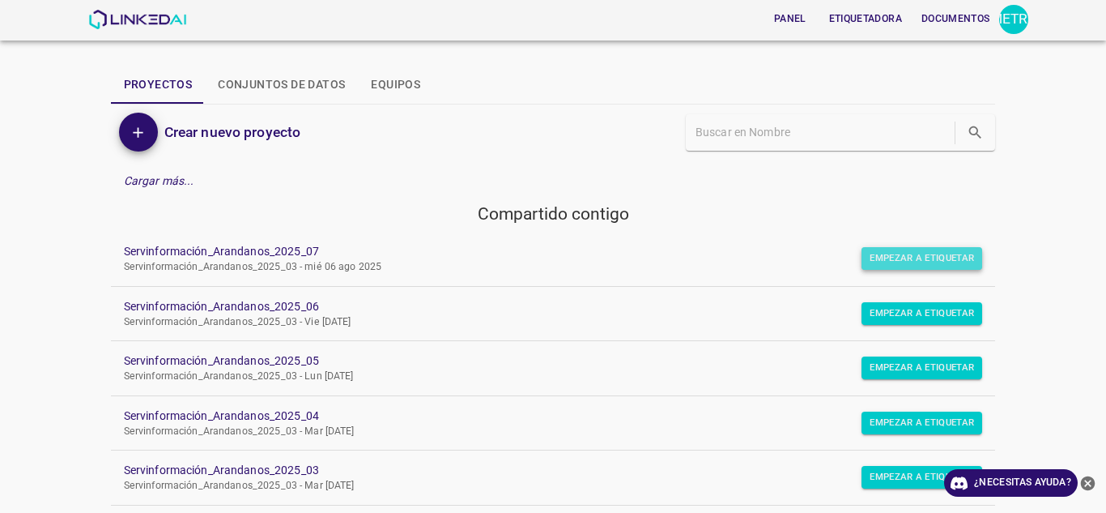
click at [895, 266] on font "Empezar a etiquetar" at bounding box center [922, 258] width 104 height 16
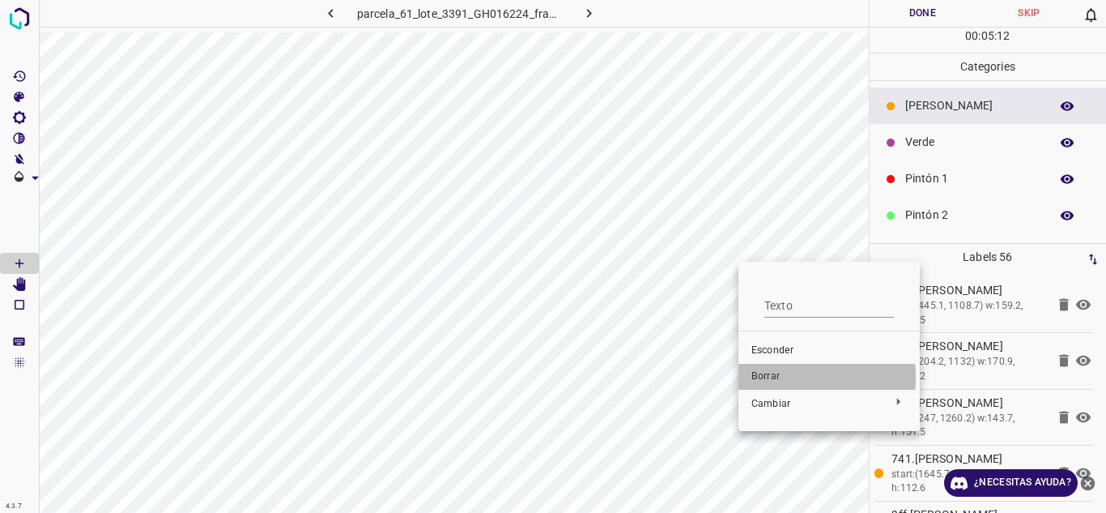
click at [757, 377] on font "Borrar" at bounding box center [765, 375] width 28 height 11
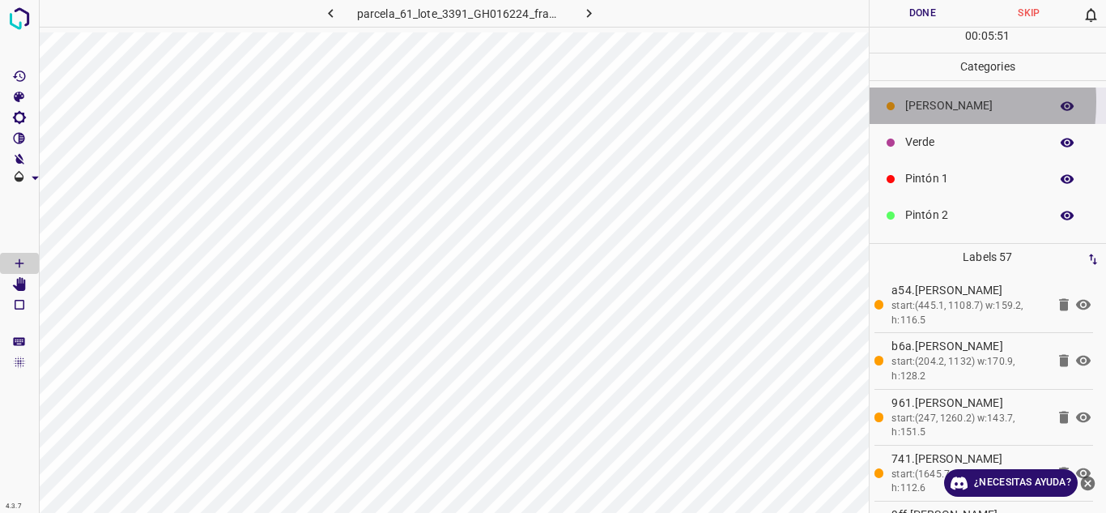
click at [886, 101] on icon at bounding box center [891, 106] width 10 height 10
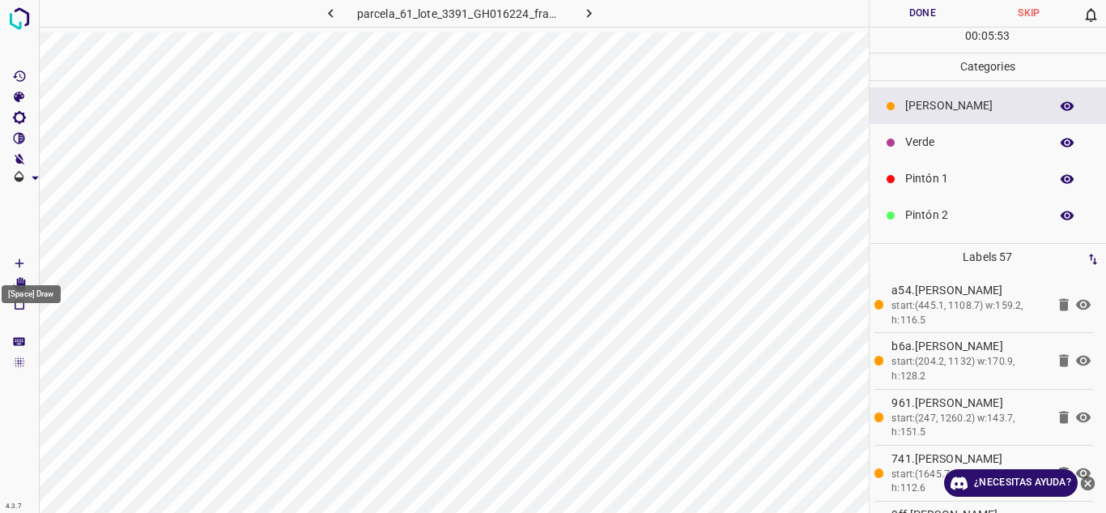
click at [17, 260] on icon "[Espacio] Dibujar" at bounding box center [19, 263] width 15 height 15
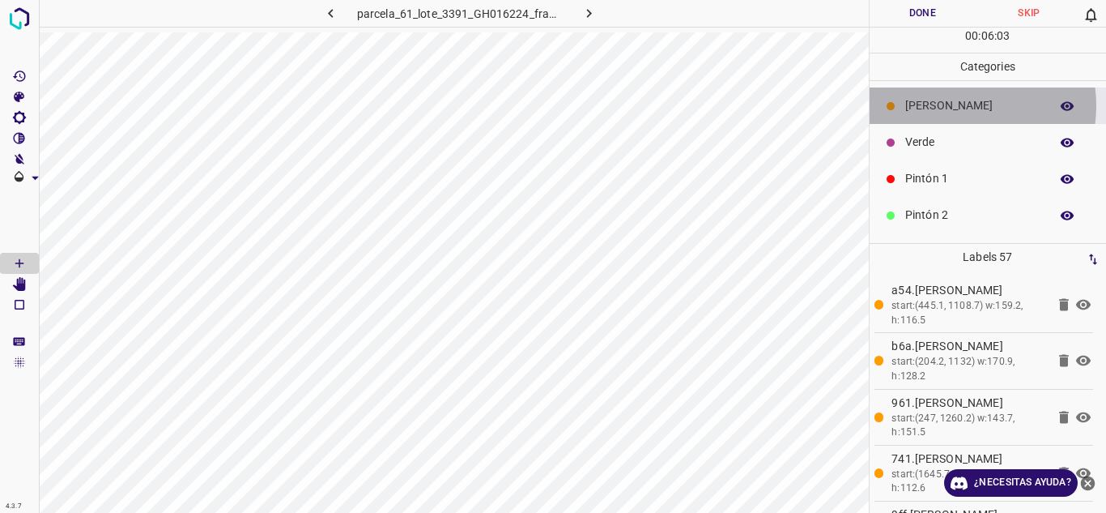
click at [954, 105] on p "[PERSON_NAME]" at bounding box center [973, 105] width 136 height 17
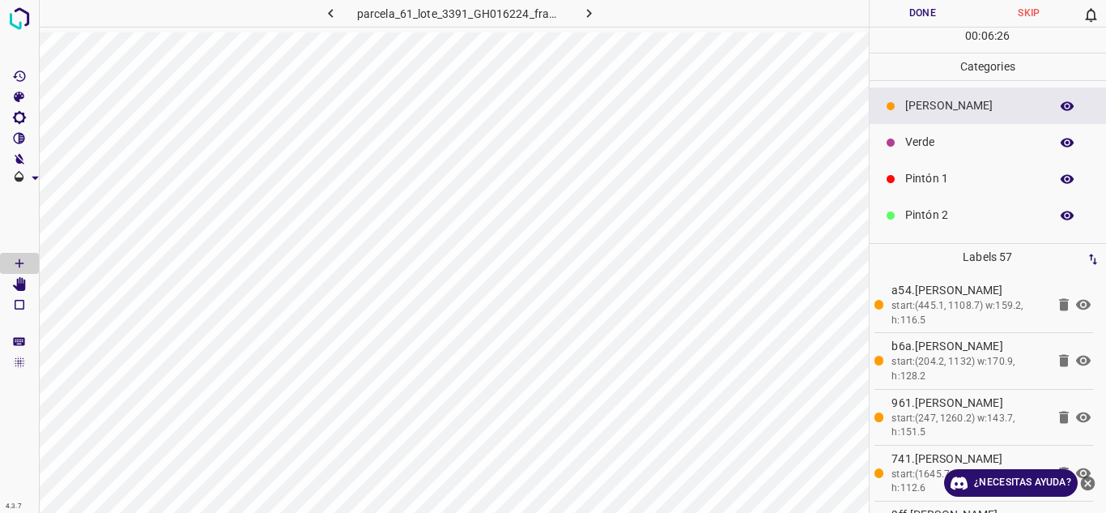
click at [977, 103] on p "[PERSON_NAME]" at bounding box center [973, 105] width 136 height 17
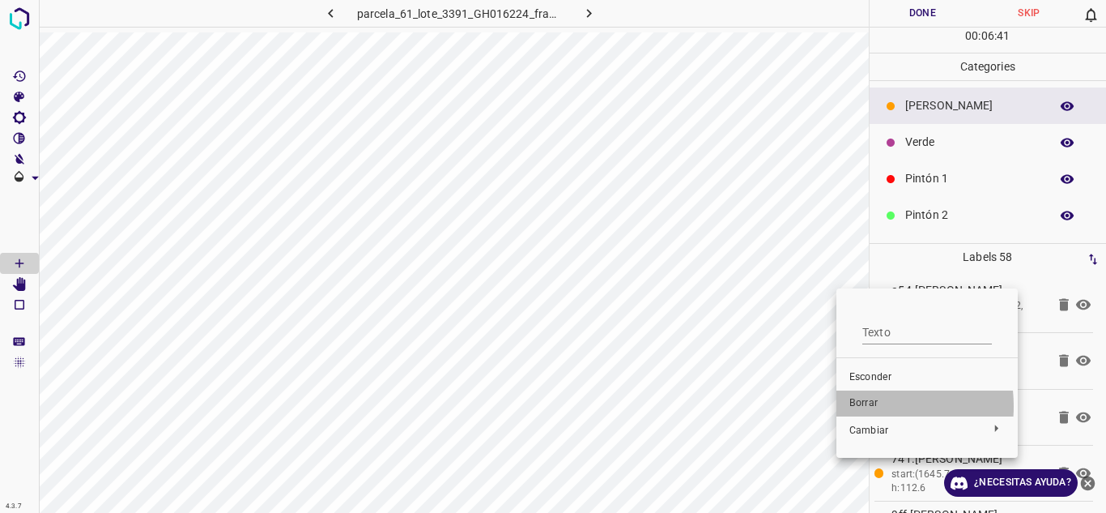
click at [863, 406] on font "Borrar" at bounding box center [863, 402] width 28 height 11
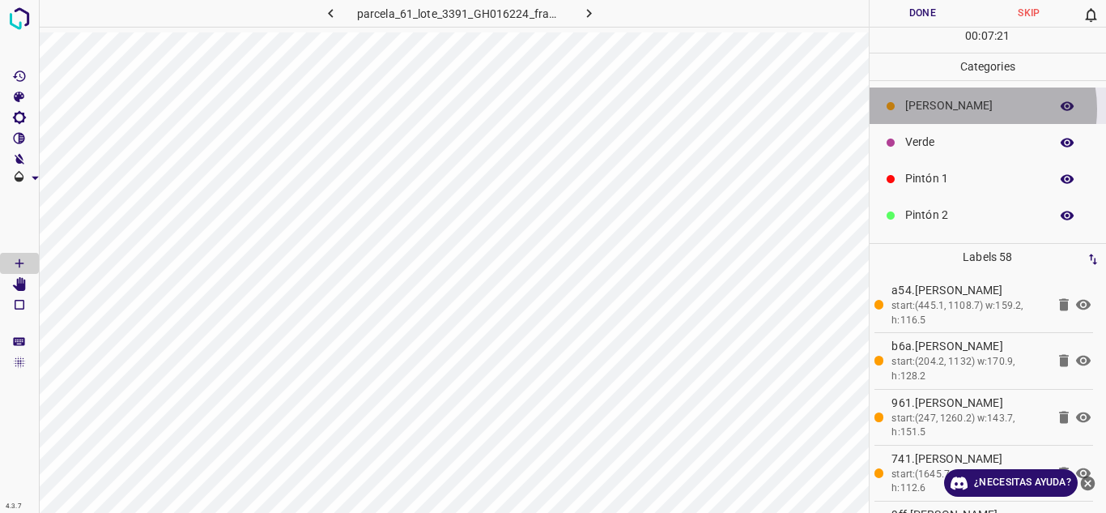
click at [968, 109] on p "[PERSON_NAME]" at bounding box center [973, 105] width 136 height 17
click at [909, 112] on p "[PERSON_NAME]" at bounding box center [973, 105] width 136 height 17
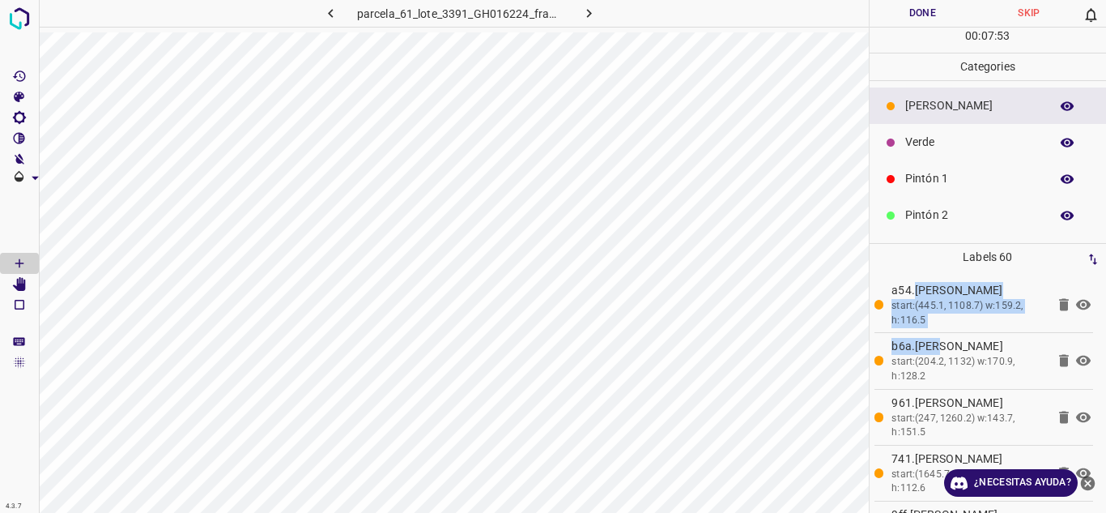
click at [760, 228] on div "parcela_61_lote_3391_GH016224_frame_00153_148014.jpg Done Skip 0 00 : 07 : 53 C…" at bounding box center [553, 256] width 1106 height 513
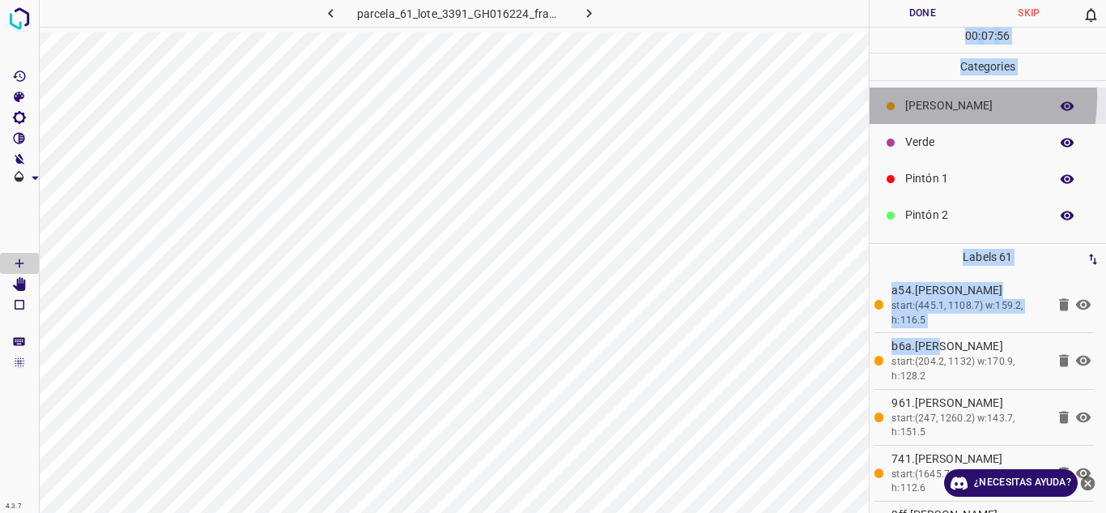
click at [891, 96] on div "[PERSON_NAME]" at bounding box center [988, 105] width 237 height 36
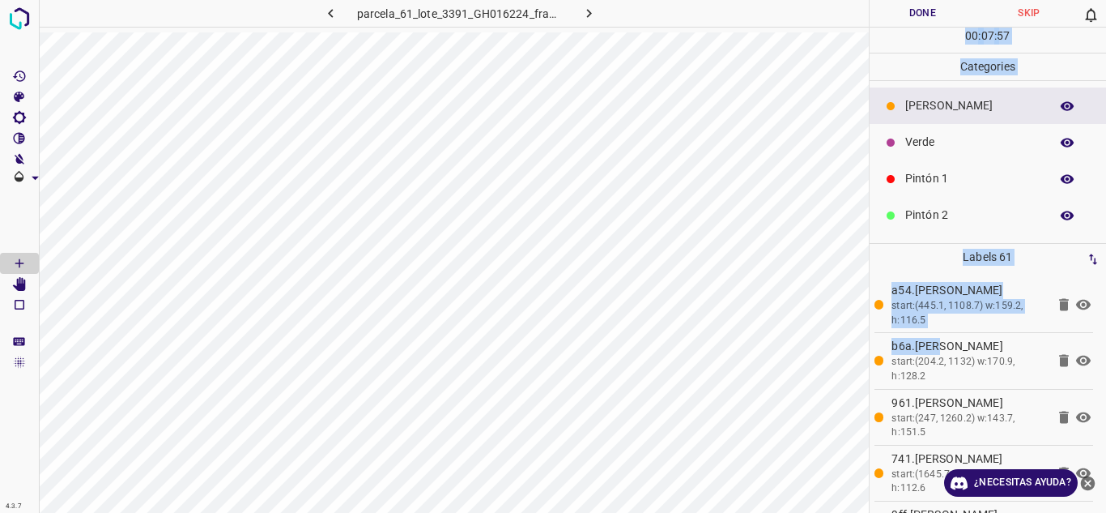
click at [879, 62] on p "Categories" at bounding box center [988, 66] width 237 height 27
click at [917, 245] on p "Labels 61" at bounding box center [988, 257] width 228 height 27
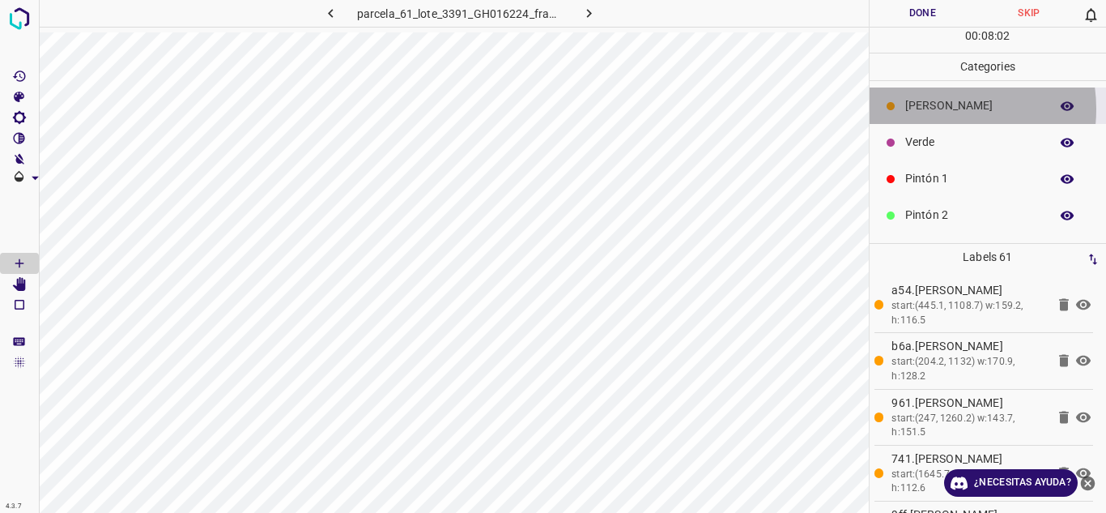
click at [931, 109] on p "[PERSON_NAME]" at bounding box center [973, 105] width 136 height 17
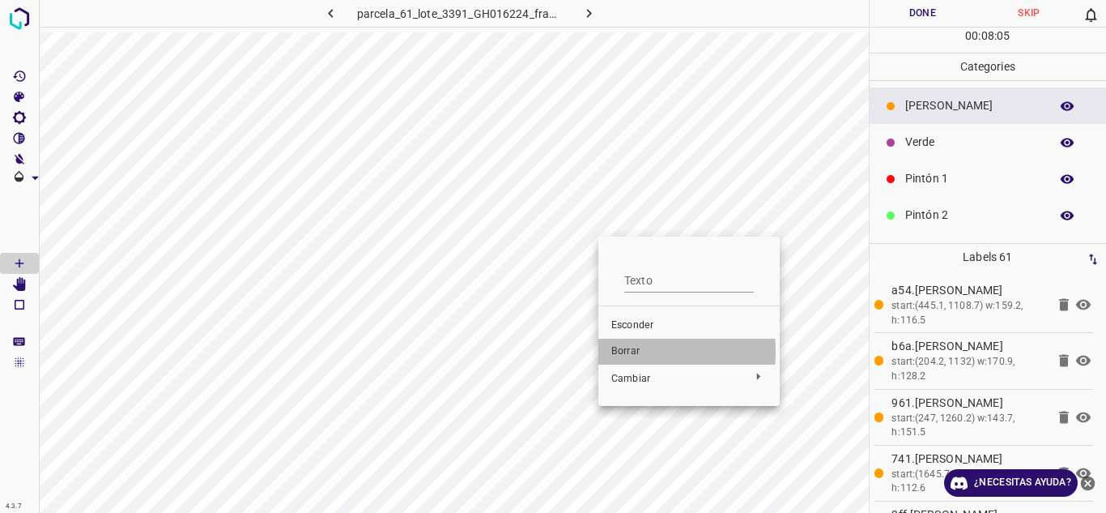
click at [621, 351] on font "Borrar" at bounding box center [625, 350] width 28 height 11
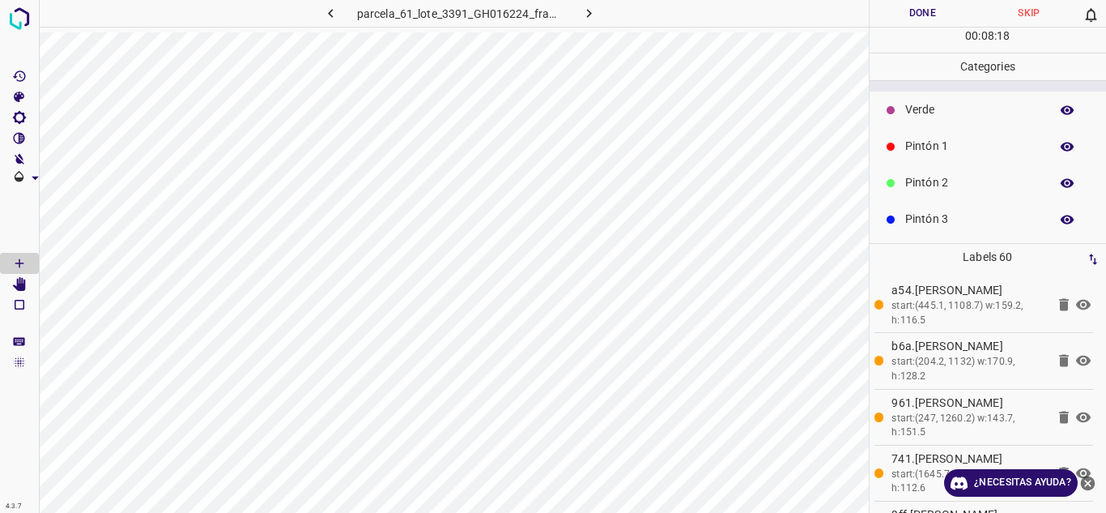
scroll to position [97, 0]
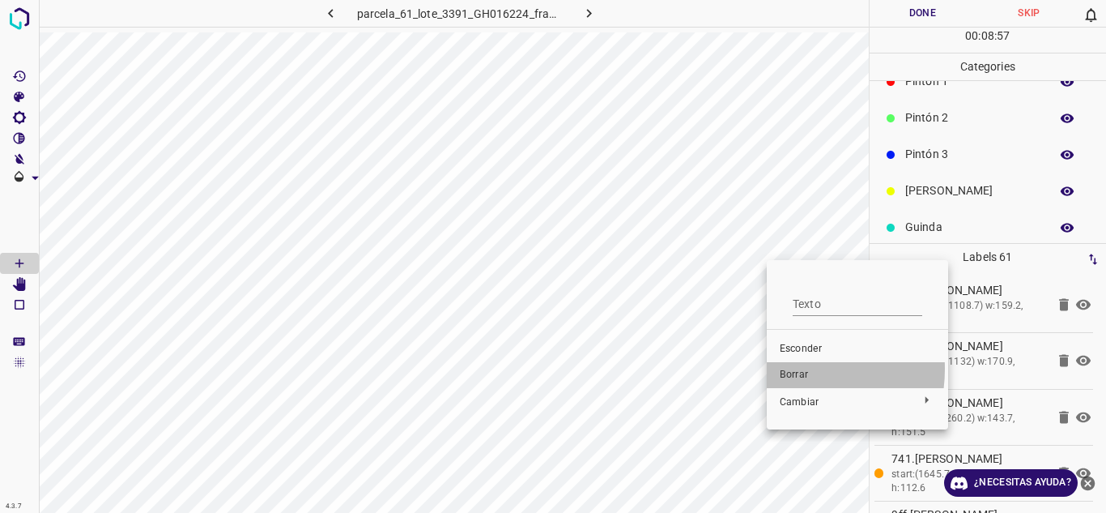
click at [787, 368] on font "Borrar" at bounding box center [794, 373] width 28 height 11
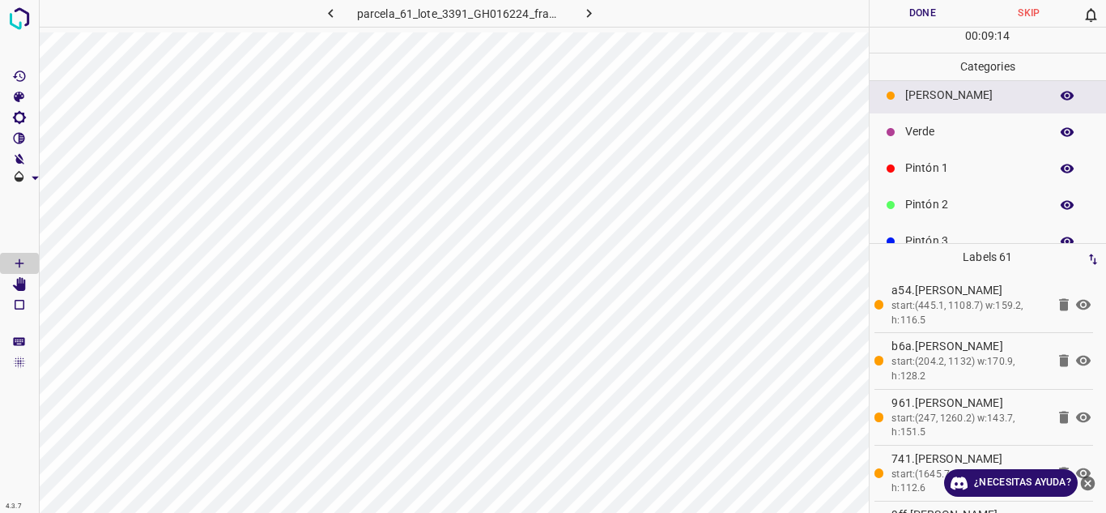
scroll to position [0, 0]
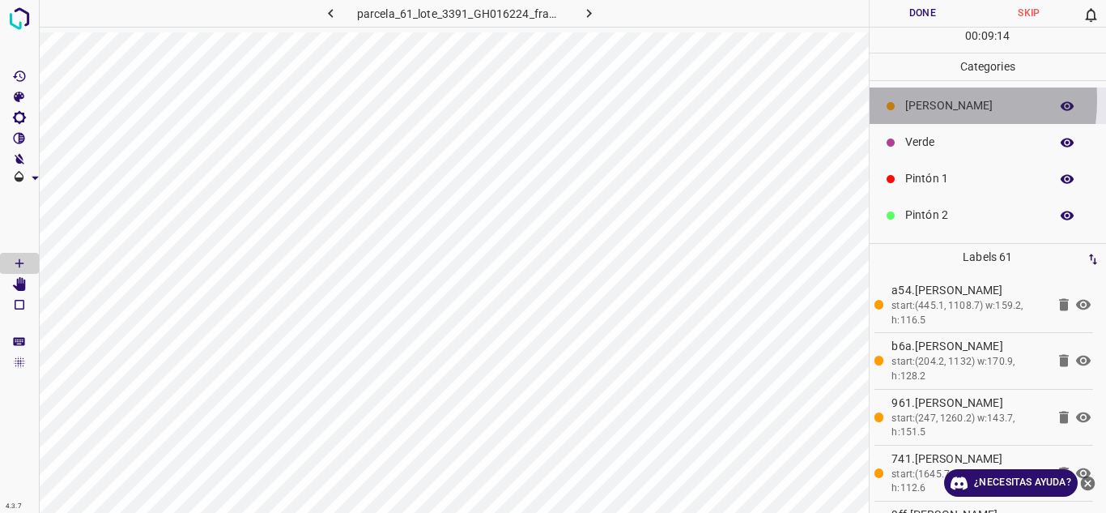
click at [903, 100] on div "[PERSON_NAME]" at bounding box center [988, 105] width 237 height 36
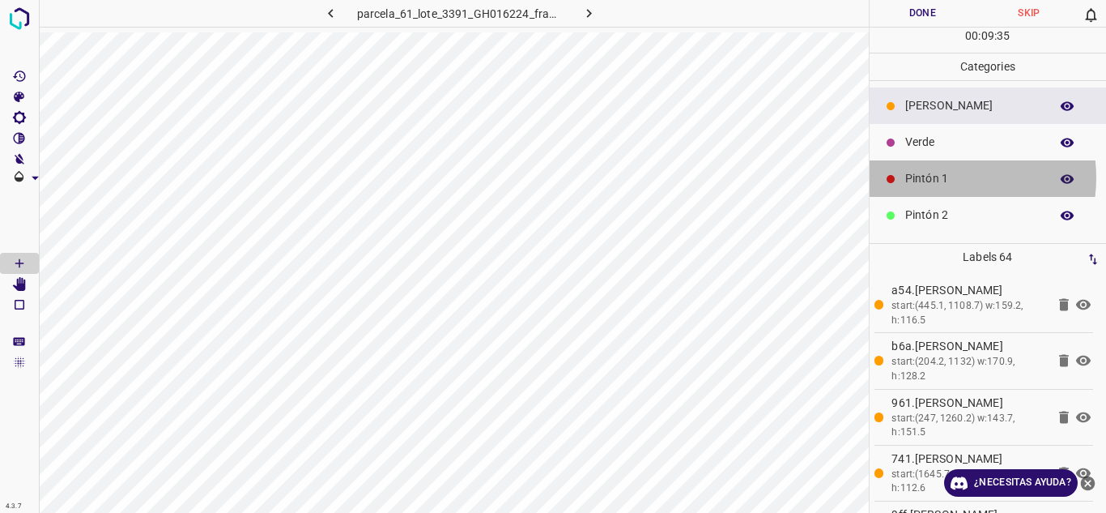
click at [941, 177] on p "Pintón 1" at bounding box center [973, 178] width 136 height 17
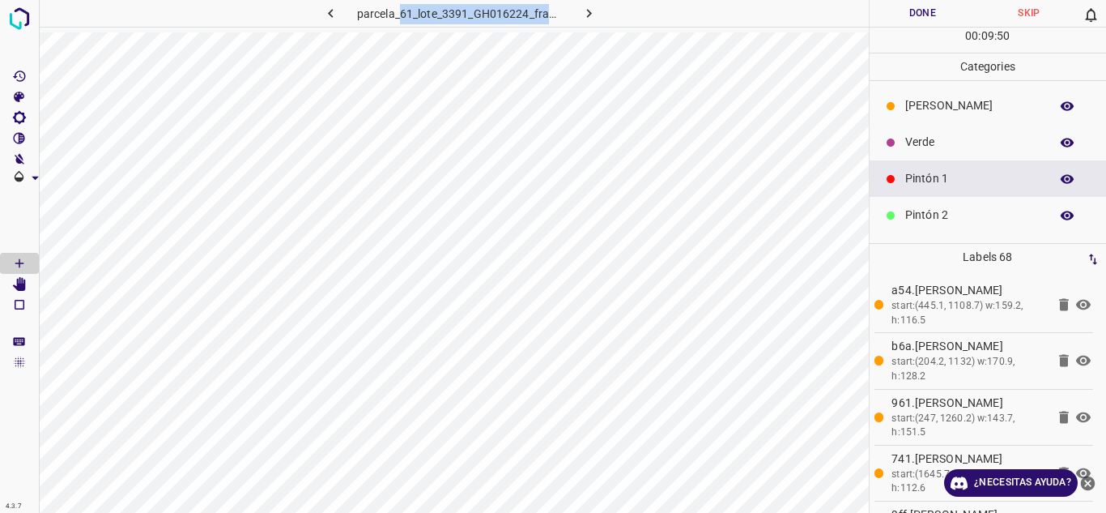
click at [397, 50] on div "parcela_61_lote_3391_GH016224_frame_00153_148014.jpg" at bounding box center [454, 256] width 830 height 513
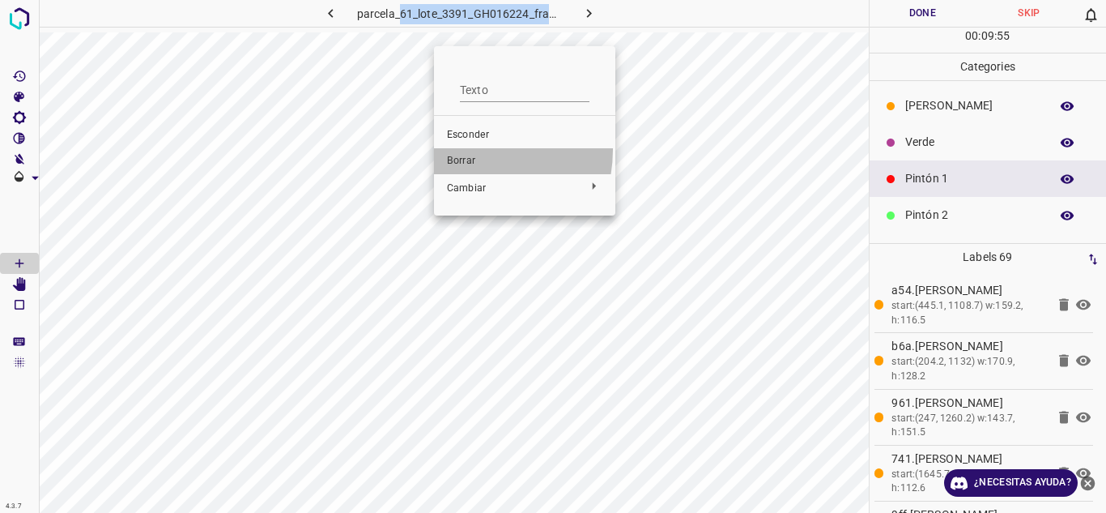
click at [457, 149] on li "Borrar" at bounding box center [524, 161] width 181 height 26
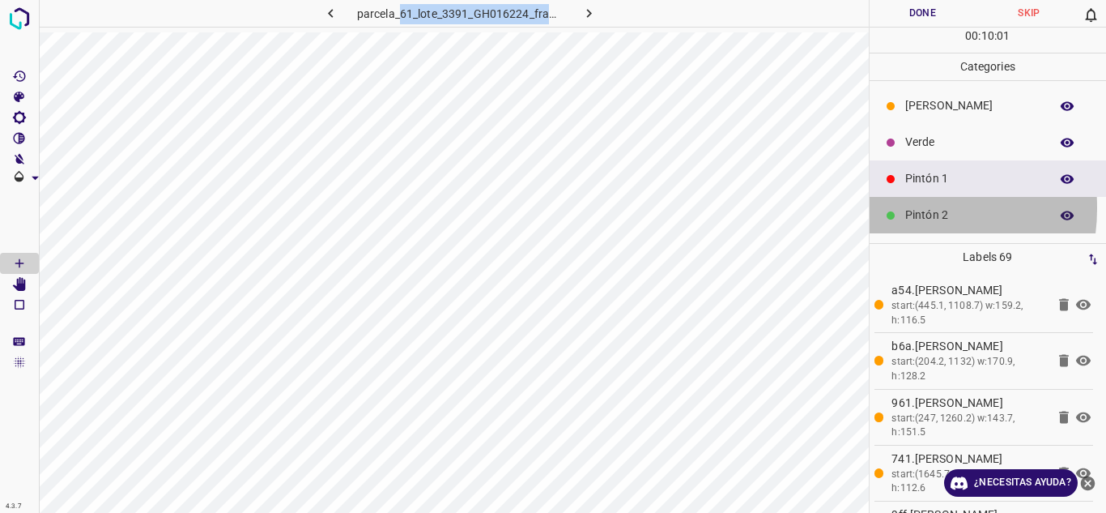
drag, startPoint x: 888, startPoint y: 207, endPoint x: 876, endPoint y: 204, distance: 12.6
click at [876, 204] on div "Pintón 2" at bounding box center [988, 215] width 237 height 36
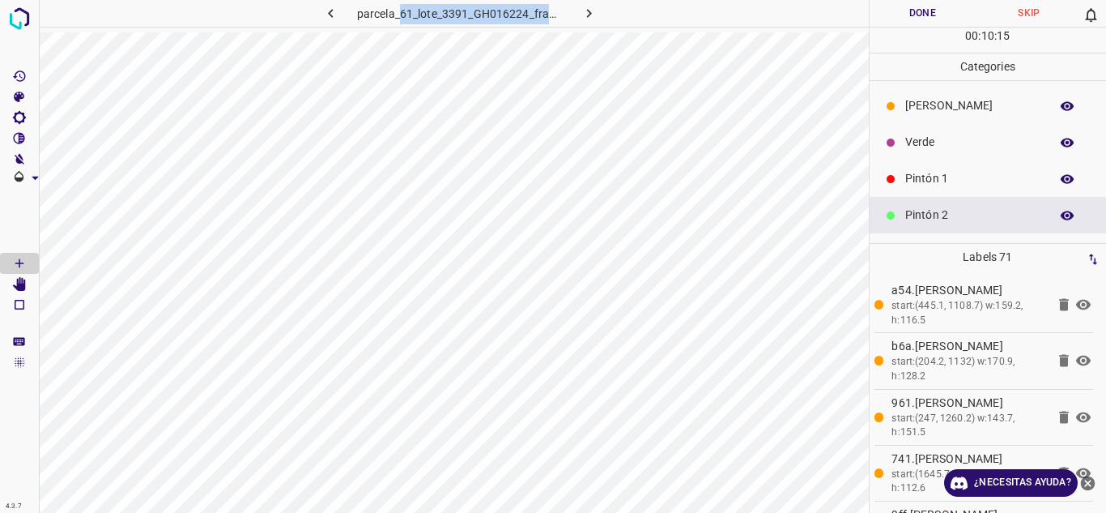
click at [638, 15] on div "parcela_61_lote_3391_GH016224_frame_00153_148014.jpg" at bounding box center [459, 13] width 413 height 27
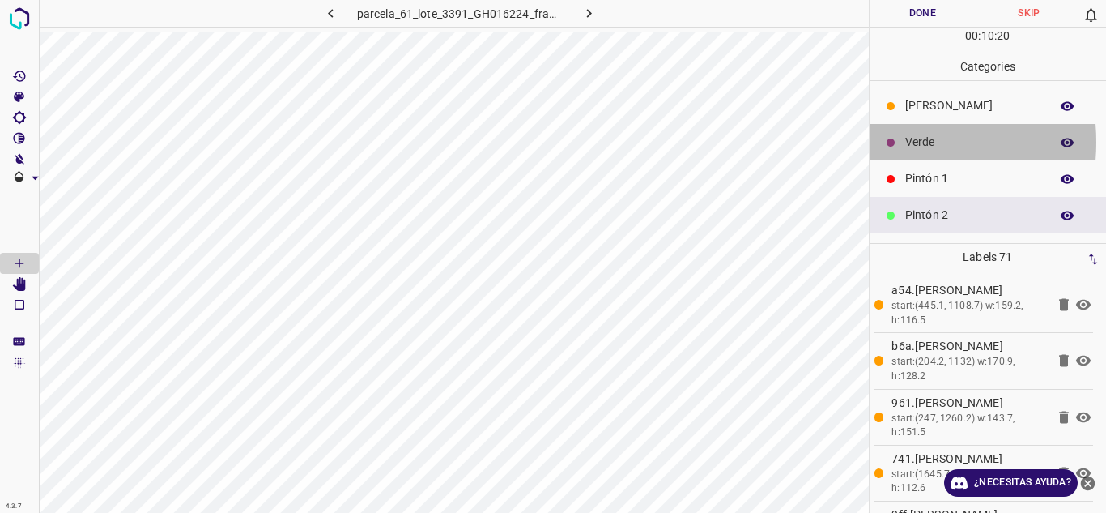
drag, startPoint x: 881, startPoint y: 142, endPoint x: 874, endPoint y: 135, distance: 9.8
click at [874, 135] on div "Verde" at bounding box center [988, 142] width 237 height 36
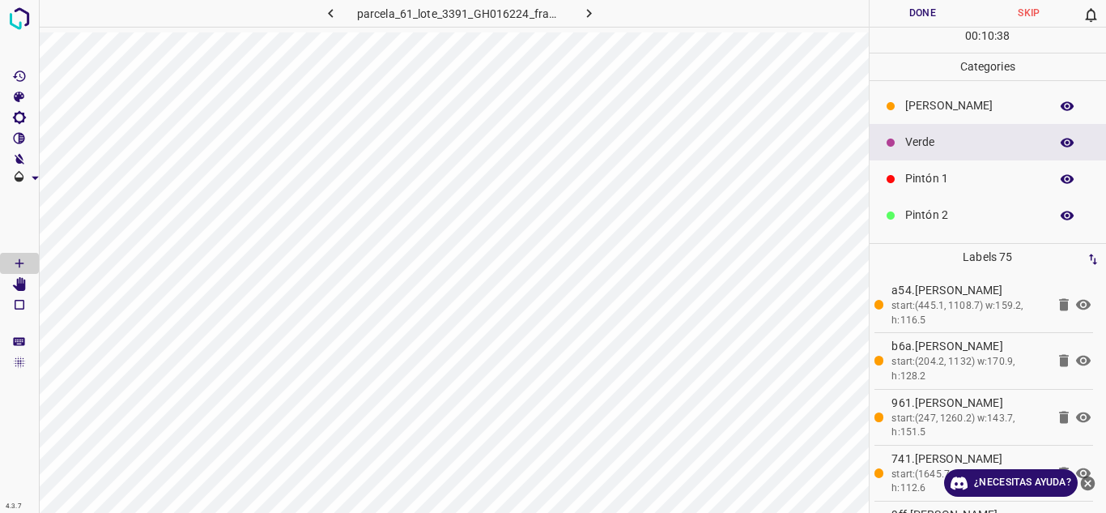
click at [989, 213] on p "Pintón 2" at bounding box center [973, 214] width 136 height 17
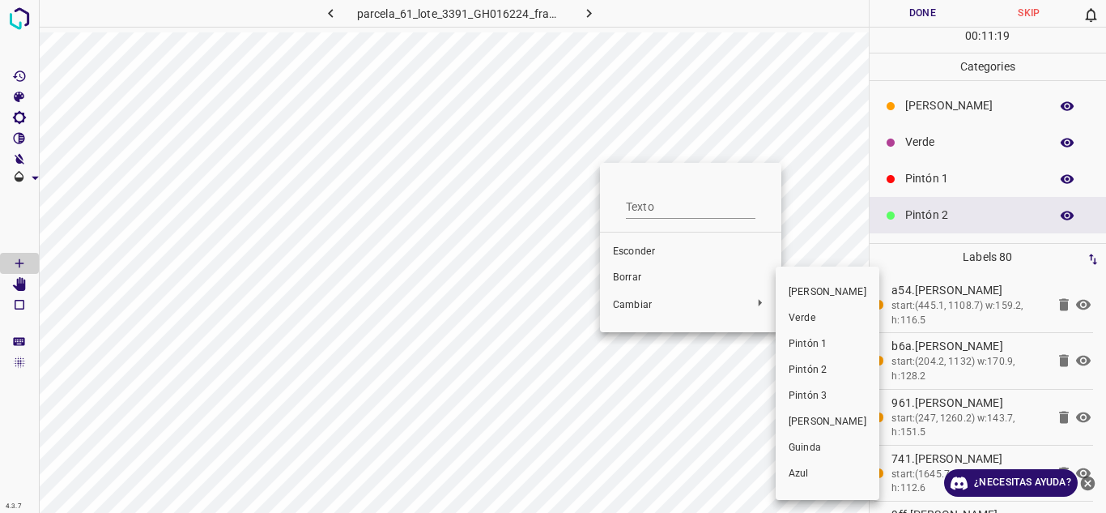
click at [619, 270] on div at bounding box center [553, 256] width 1106 height 513
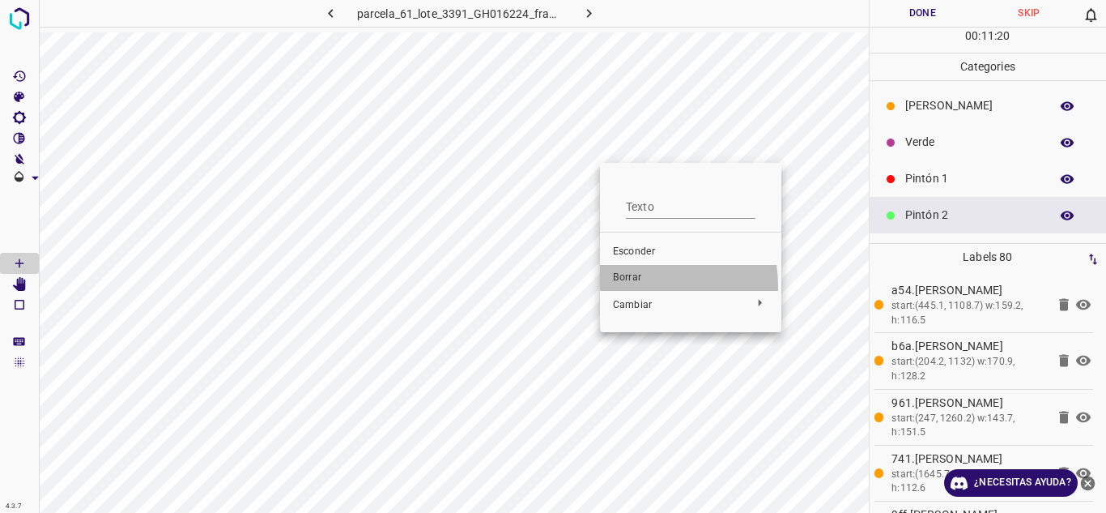
click at [632, 286] on li "Borrar" at bounding box center [690, 278] width 181 height 26
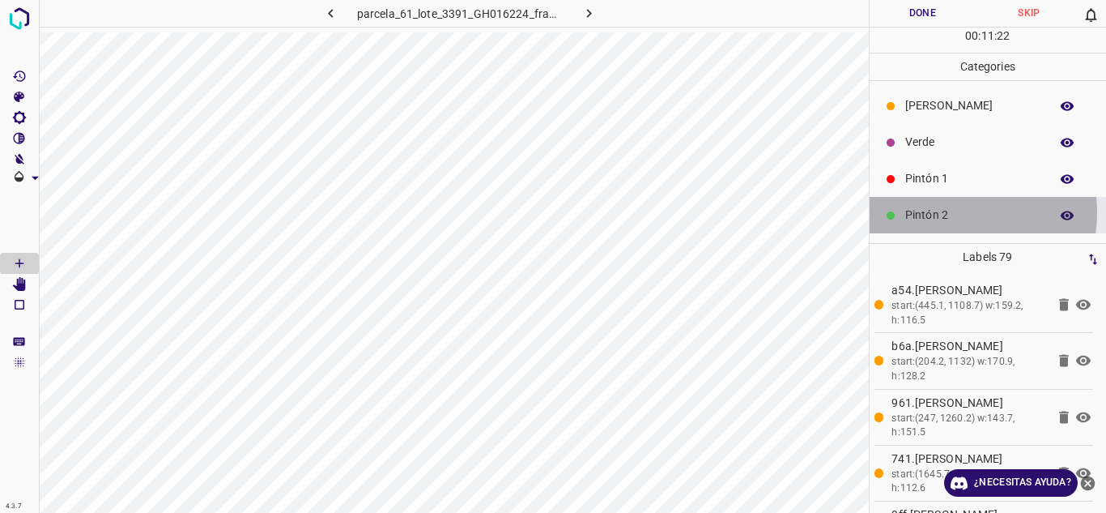
click at [954, 212] on p "Pintón 2" at bounding box center [973, 214] width 136 height 17
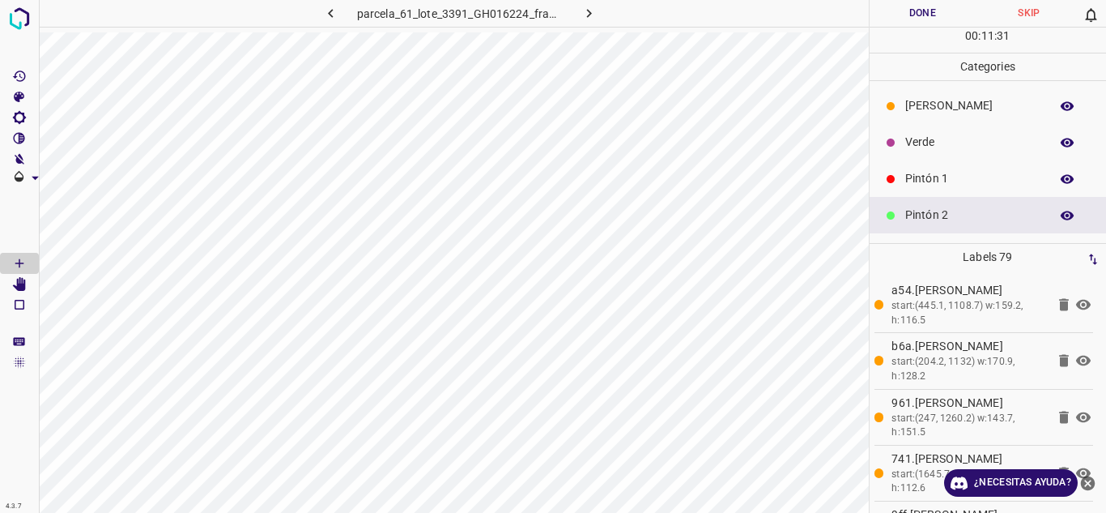
click at [947, 183] on p "Pintón 1" at bounding box center [973, 178] width 136 height 17
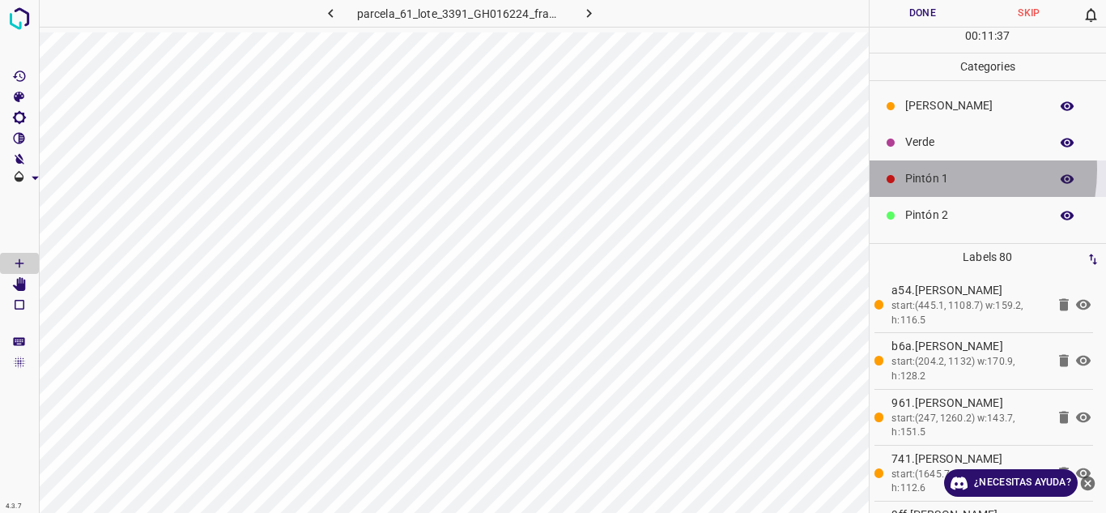
click at [917, 169] on div "Pintón 1" at bounding box center [988, 178] width 237 height 36
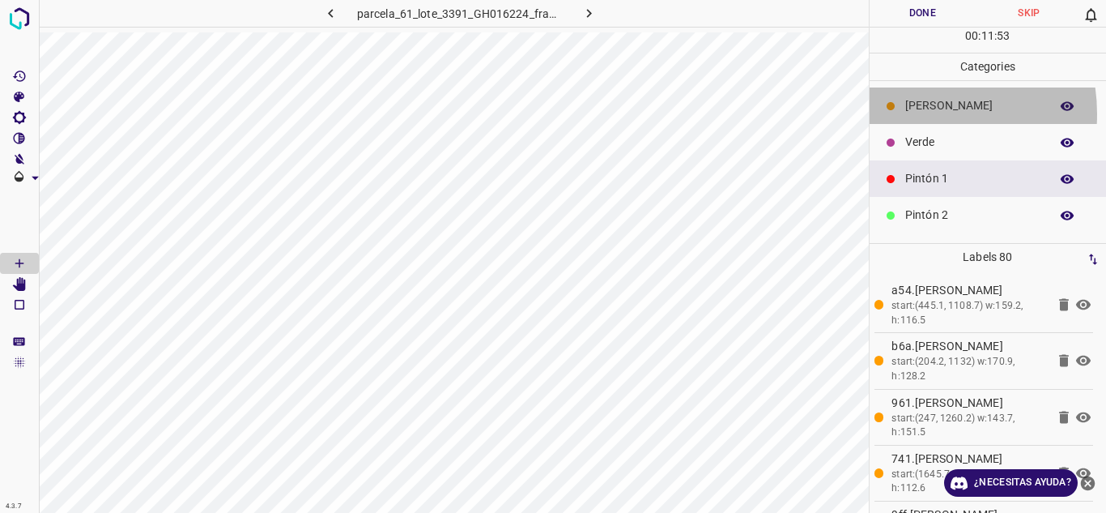
click at [910, 113] on p "[PERSON_NAME]" at bounding box center [973, 105] width 136 height 17
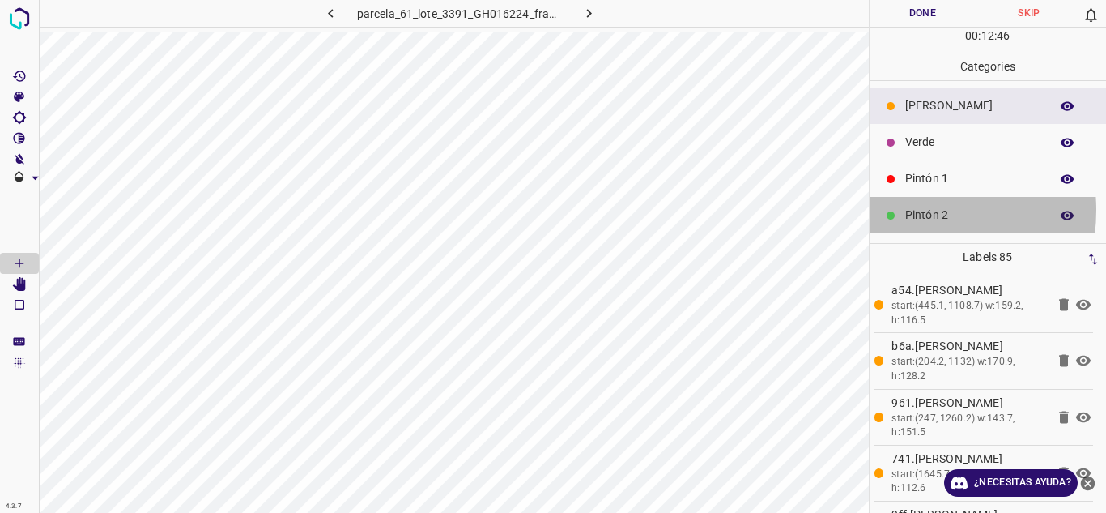
click at [900, 207] on div "Pintón 2" at bounding box center [988, 215] width 237 height 36
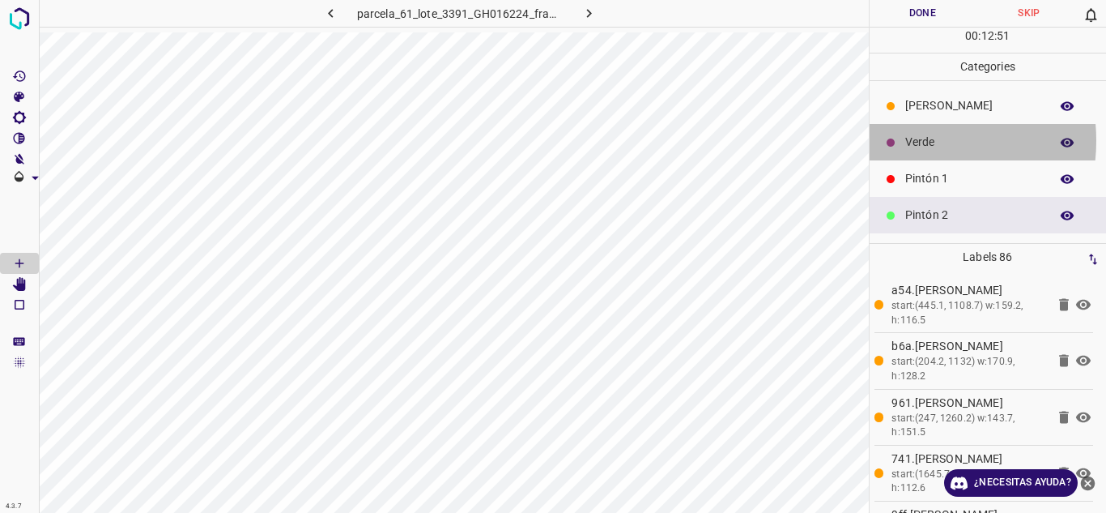
click at [893, 140] on div "Verde" at bounding box center [988, 142] width 237 height 36
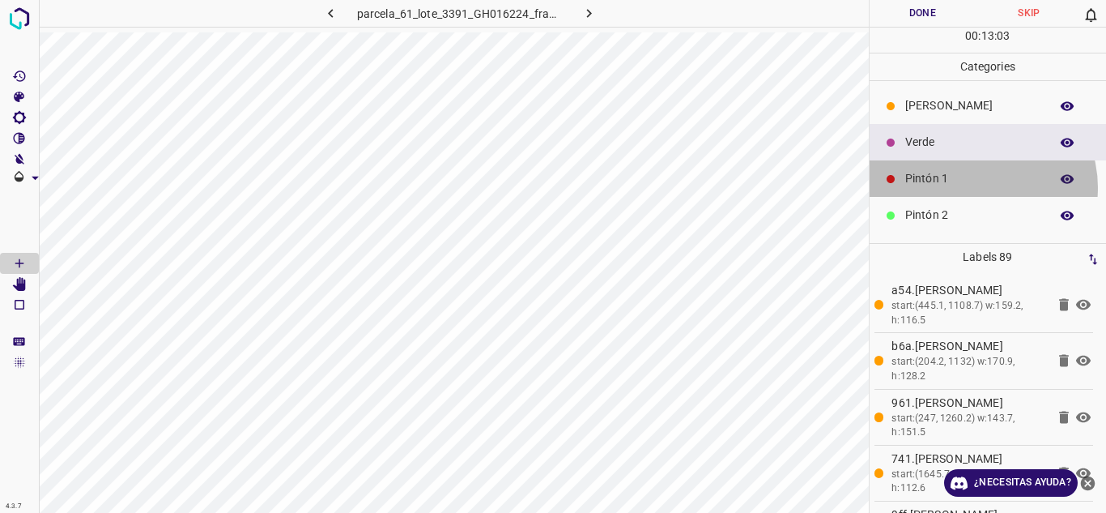
click at [976, 187] on p "Pintón 1" at bounding box center [973, 178] width 136 height 17
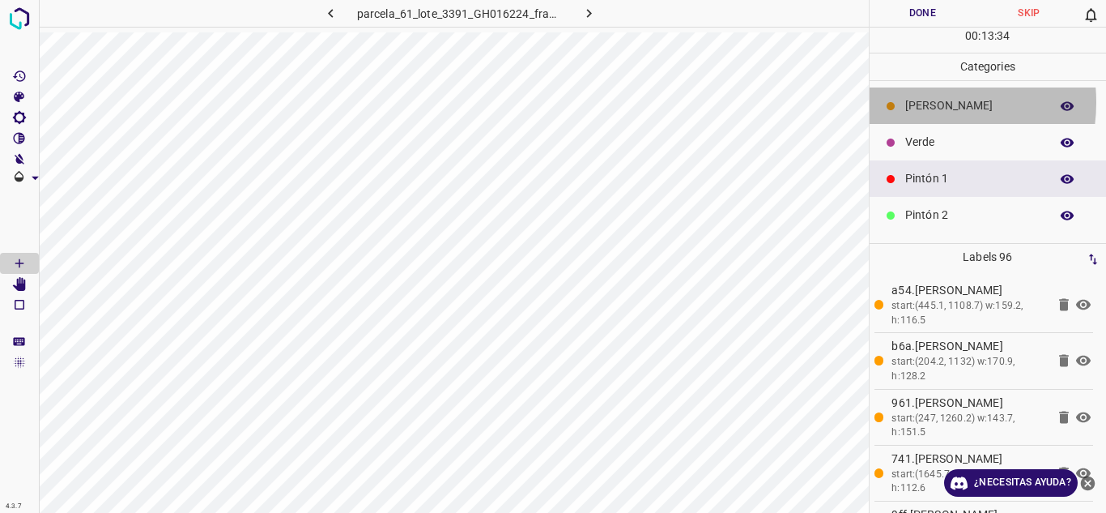
click at [917, 102] on p "[PERSON_NAME]" at bounding box center [973, 105] width 136 height 17
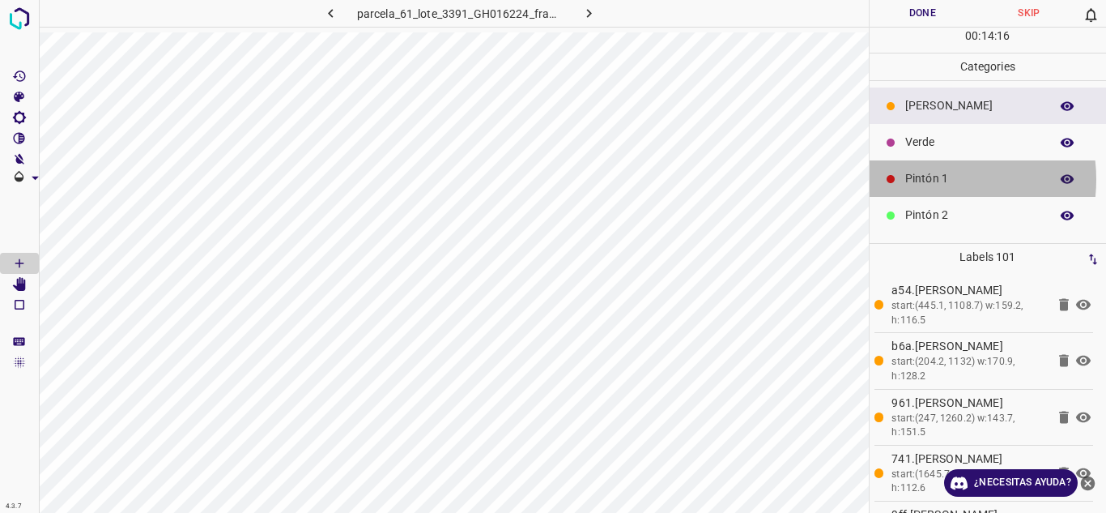
click at [927, 179] on p "Pintón 1" at bounding box center [973, 178] width 136 height 17
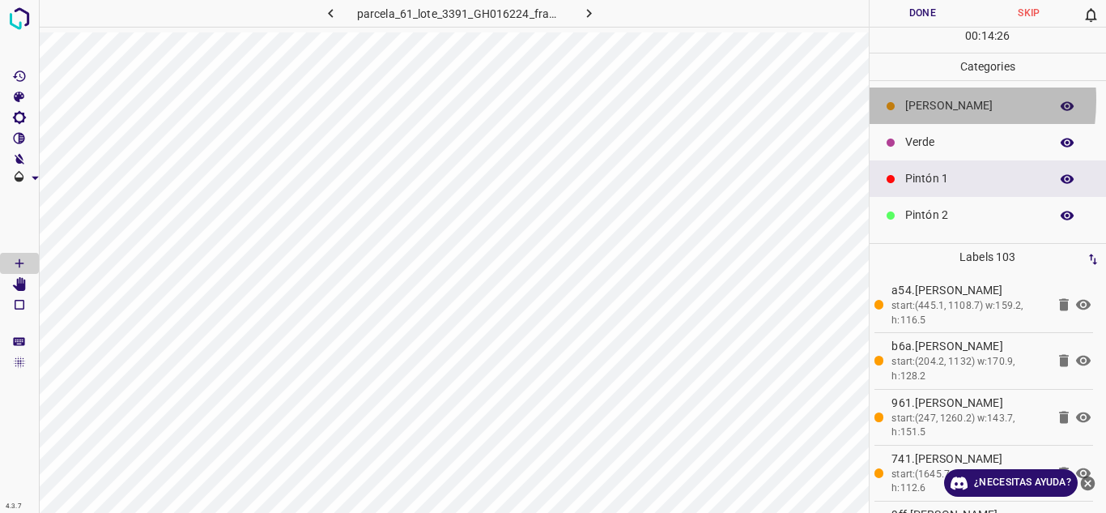
click at [868, 131] on div "parcela_61_lote_3391_GH016224_frame_00153_148014.jpg Done Skip 0 00 : 14 : 26 C…" at bounding box center [553, 256] width 1106 height 513
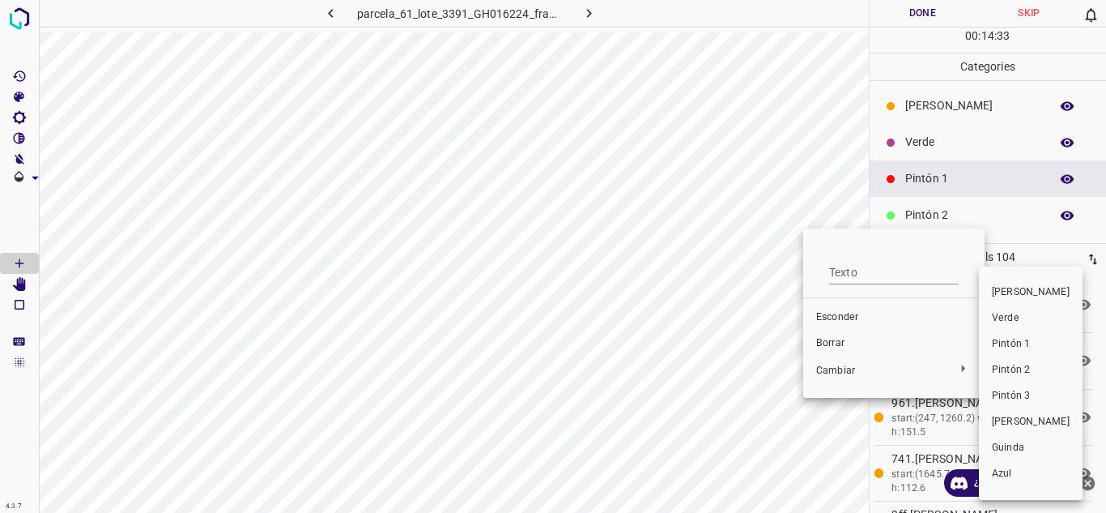
click at [849, 364] on div at bounding box center [553, 256] width 1106 height 513
click at [991, 298] on li "[PERSON_NAME]" at bounding box center [1031, 292] width 104 height 26
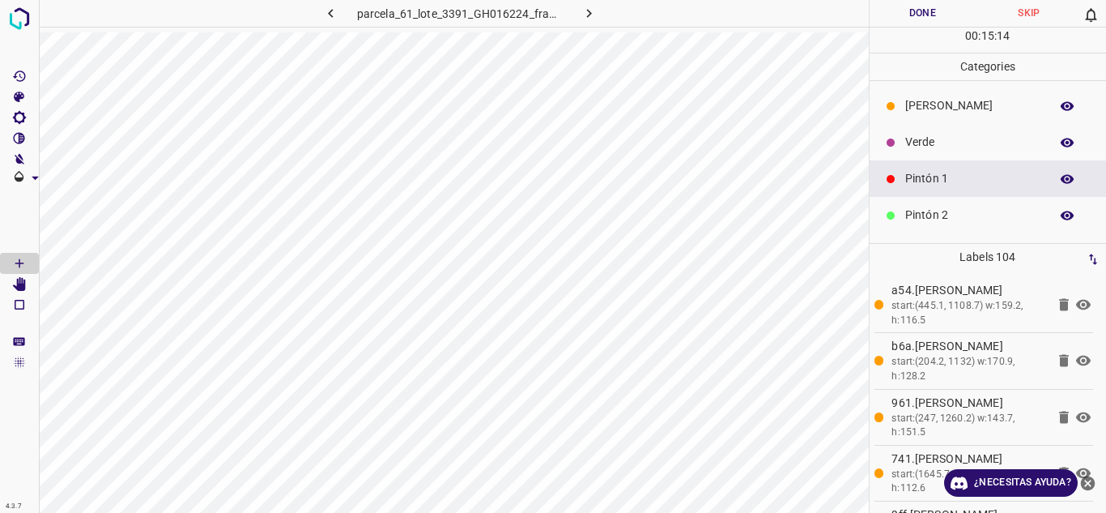
click at [939, 118] on div "[PERSON_NAME]" at bounding box center [988, 105] width 237 height 36
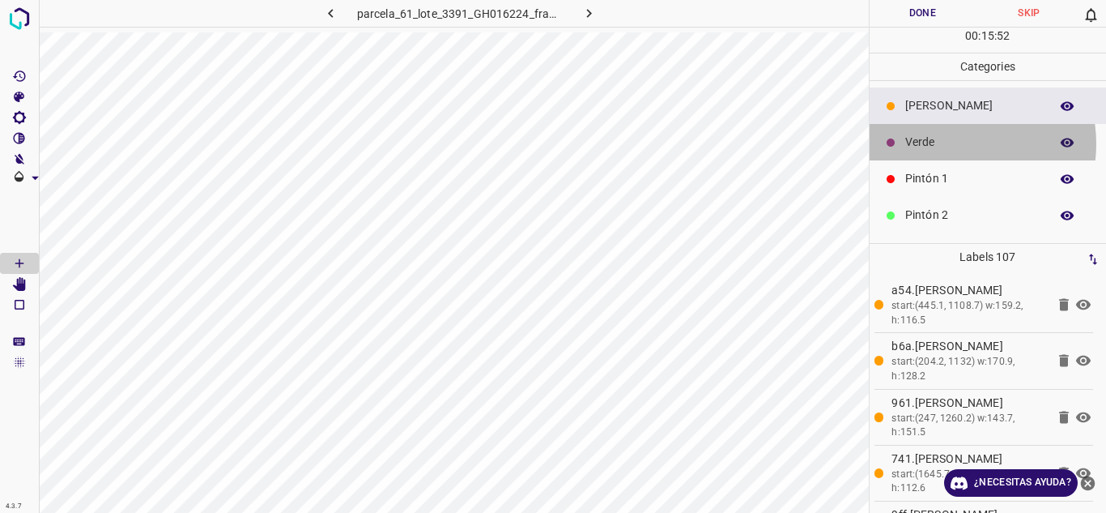
drag, startPoint x: 948, startPoint y: 143, endPoint x: 935, endPoint y: 154, distance: 16.7
click at [935, 154] on div "Verde" at bounding box center [988, 142] width 237 height 36
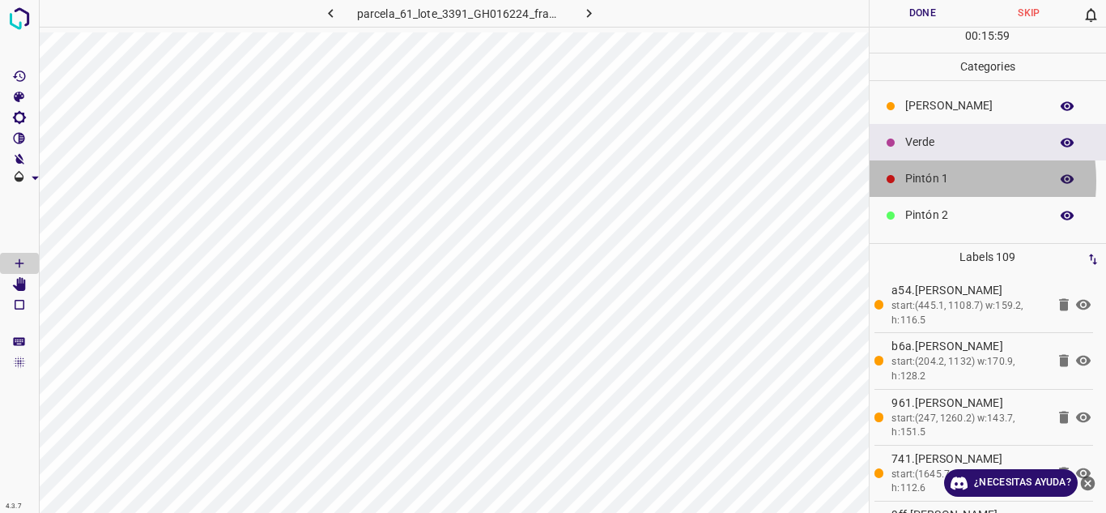
click at [918, 181] on p "Pintón 1" at bounding box center [973, 178] width 136 height 17
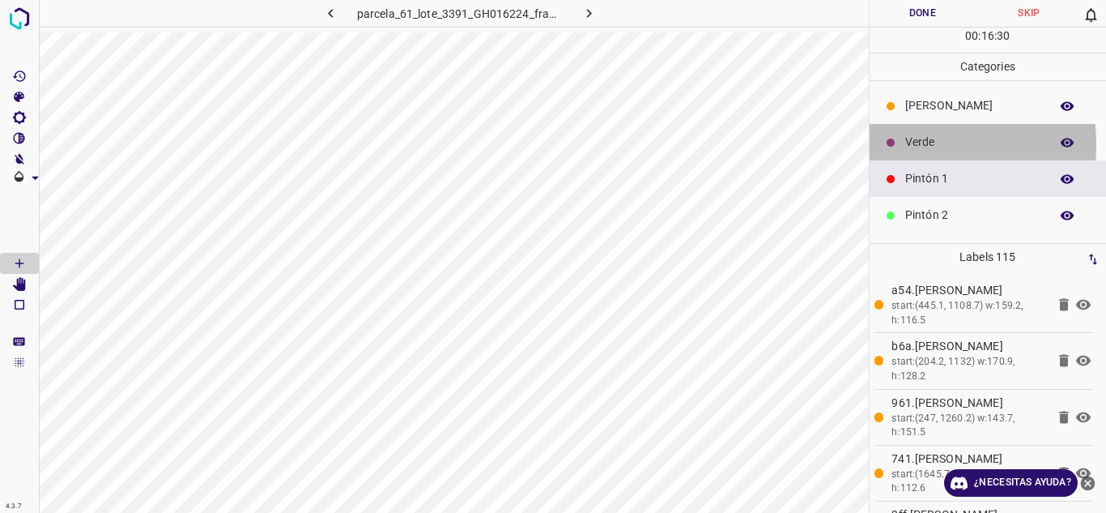
click at [887, 144] on icon at bounding box center [891, 143] width 10 height 10
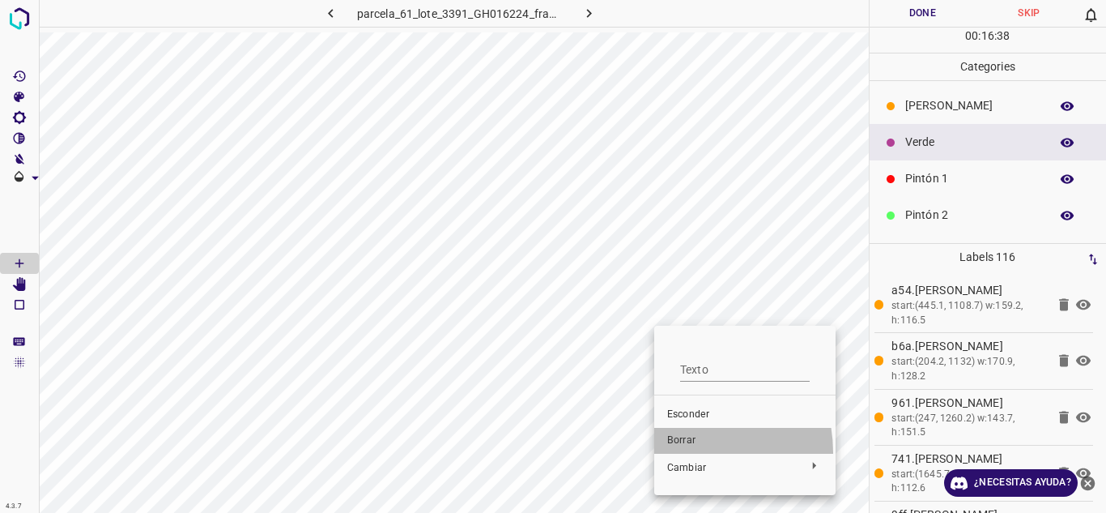
click at [676, 452] on li "Borrar" at bounding box center [744, 441] width 181 height 26
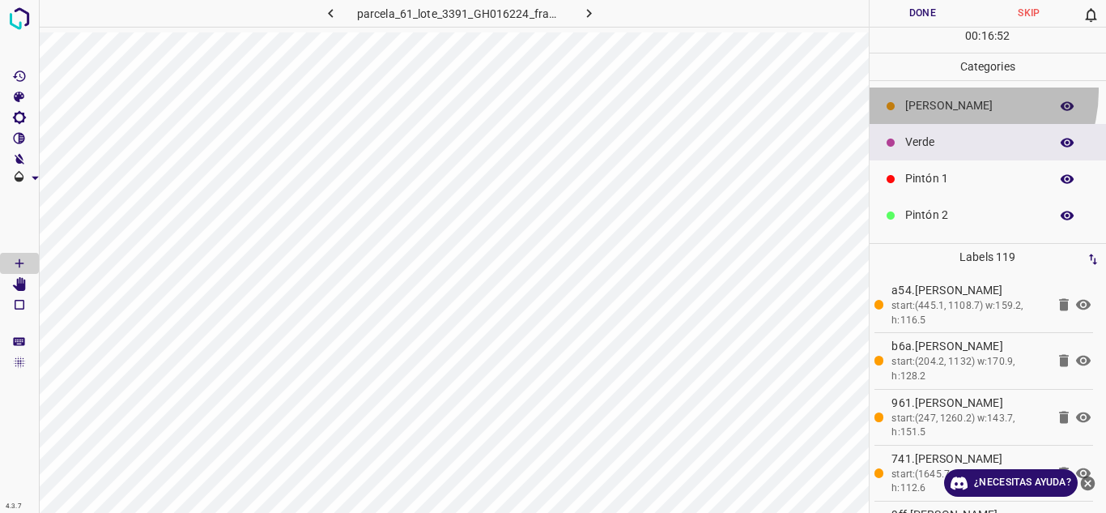
drag, startPoint x: 953, startPoint y: 91, endPoint x: 882, endPoint y: 172, distance: 107.9
click at [952, 91] on div "[PERSON_NAME]" at bounding box center [988, 105] width 237 height 36
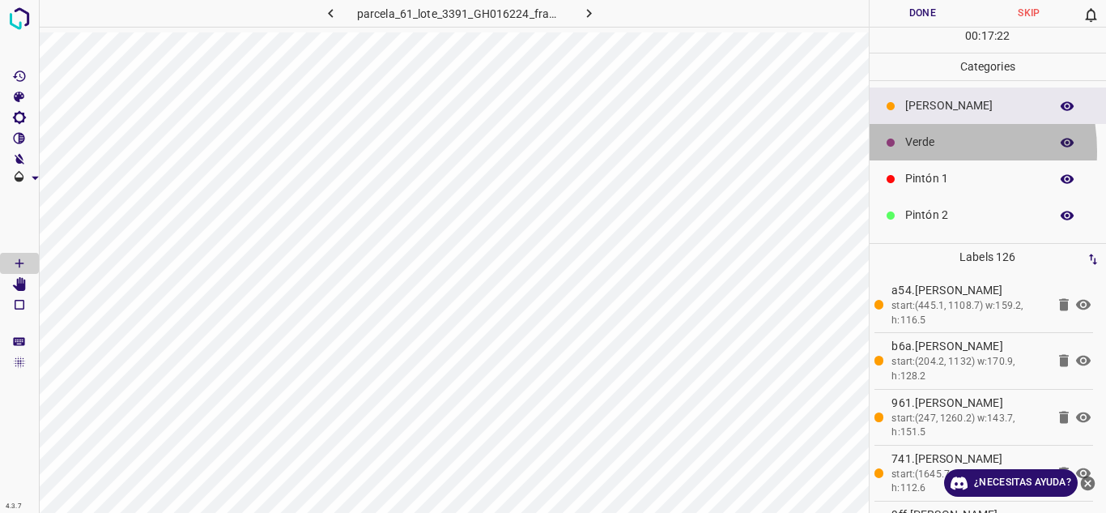
click at [906, 151] on p "Verde" at bounding box center [973, 142] width 136 height 17
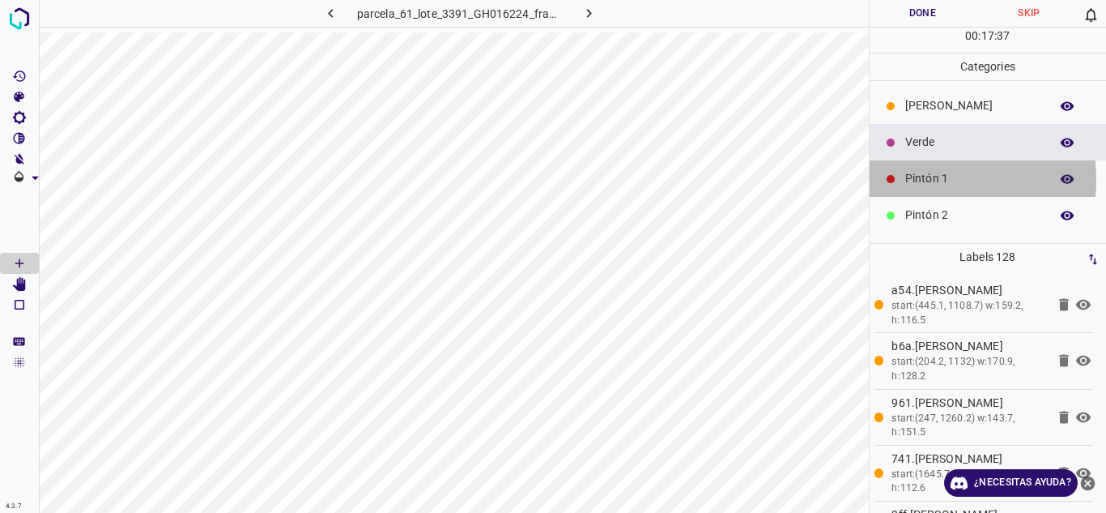
click at [917, 180] on p "Pintón 1" at bounding box center [973, 178] width 136 height 17
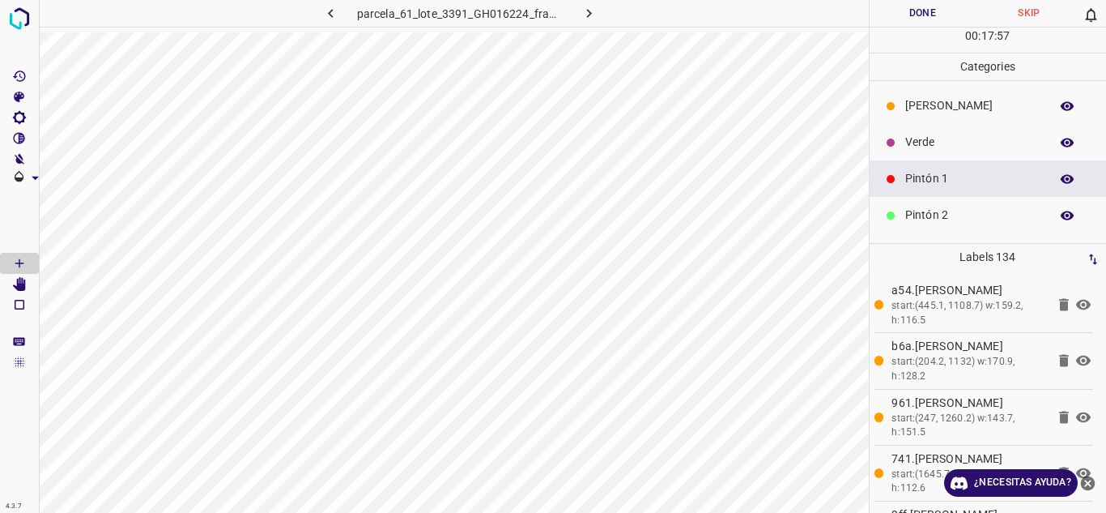
click at [918, 109] on p "[PERSON_NAME]" at bounding box center [973, 105] width 136 height 17
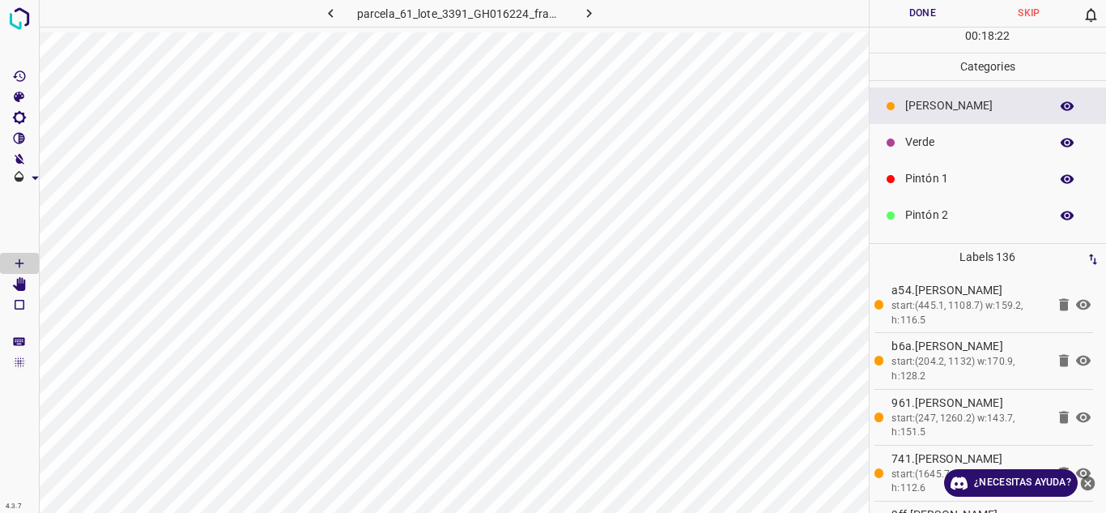
click at [940, 183] on p "Pintón 1" at bounding box center [973, 178] width 136 height 17
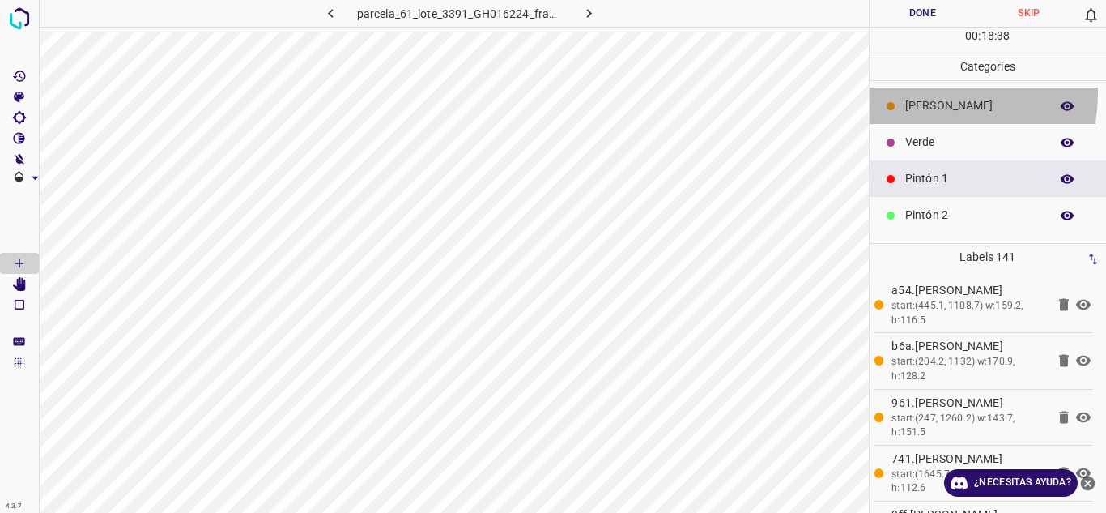
click at [904, 92] on div "[PERSON_NAME]" at bounding box center [988, 105] width 237 height 36
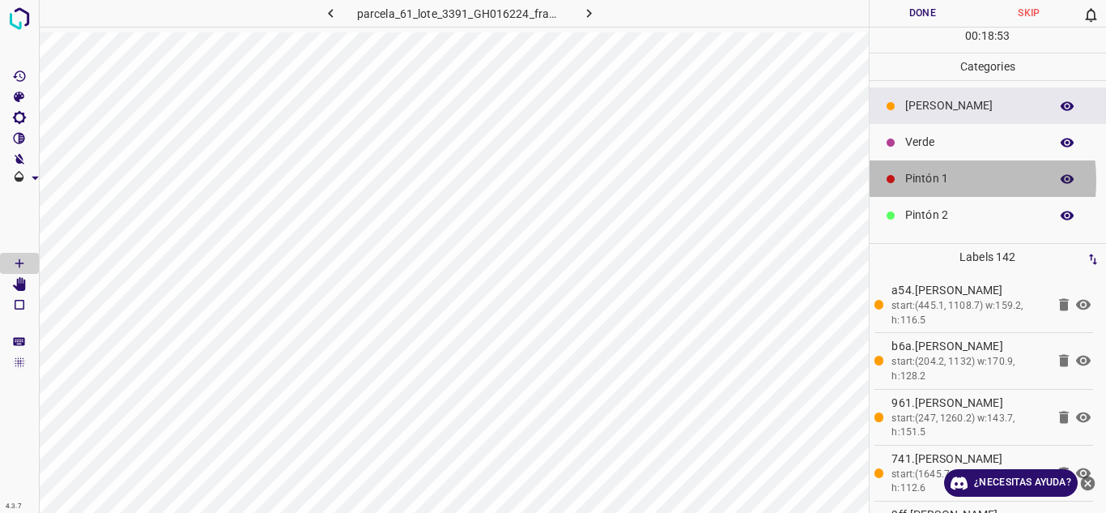
click at [922, 180] on p "Pintón 1" at bounding box center [973, 178] width 136 height 17
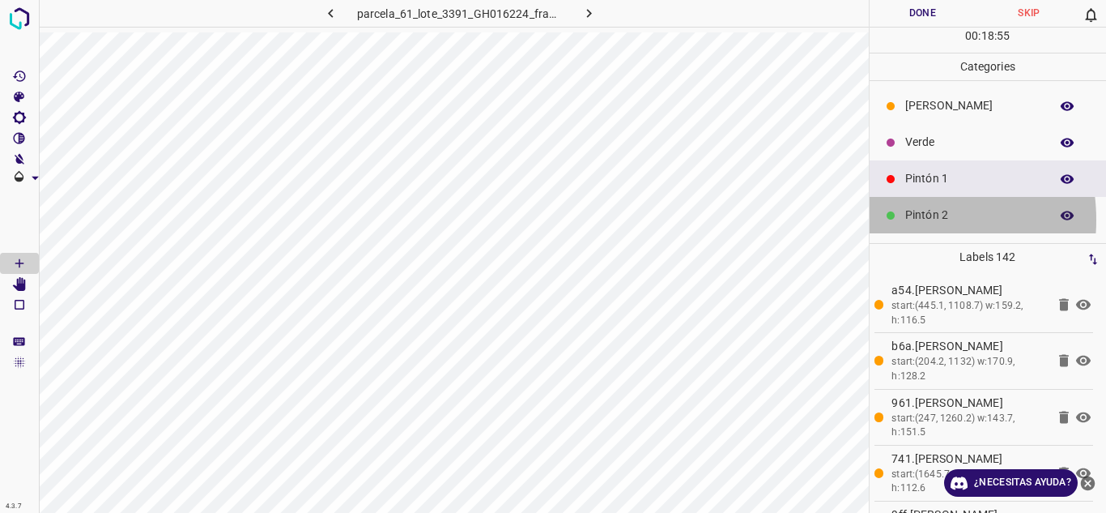
click at [891, 219] on icon at bounding box center [891, 216] width 10 height 10
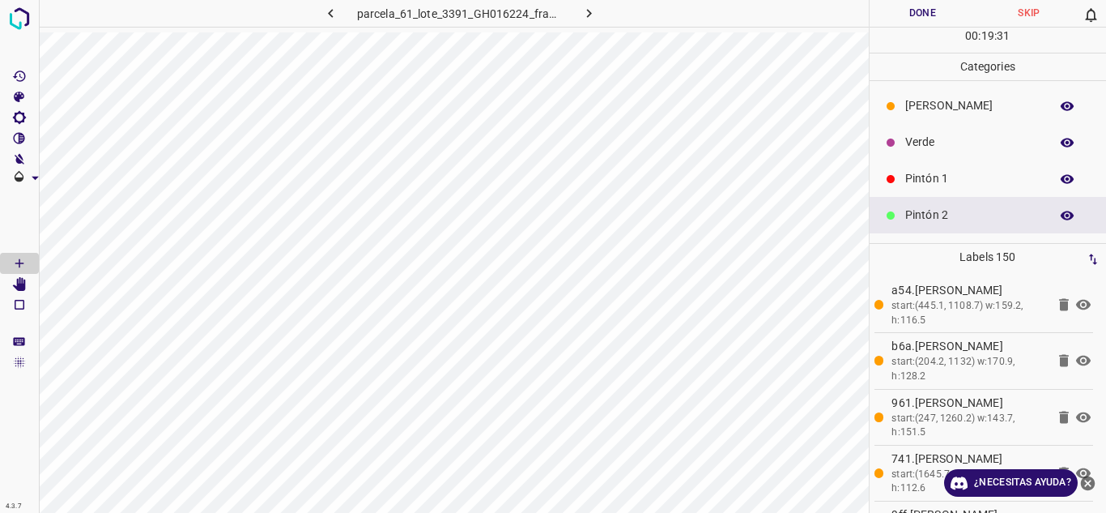
click at [938, 94] on div "[PERSON_NAME]" at bounding box center [988, 105] width 237 height 36
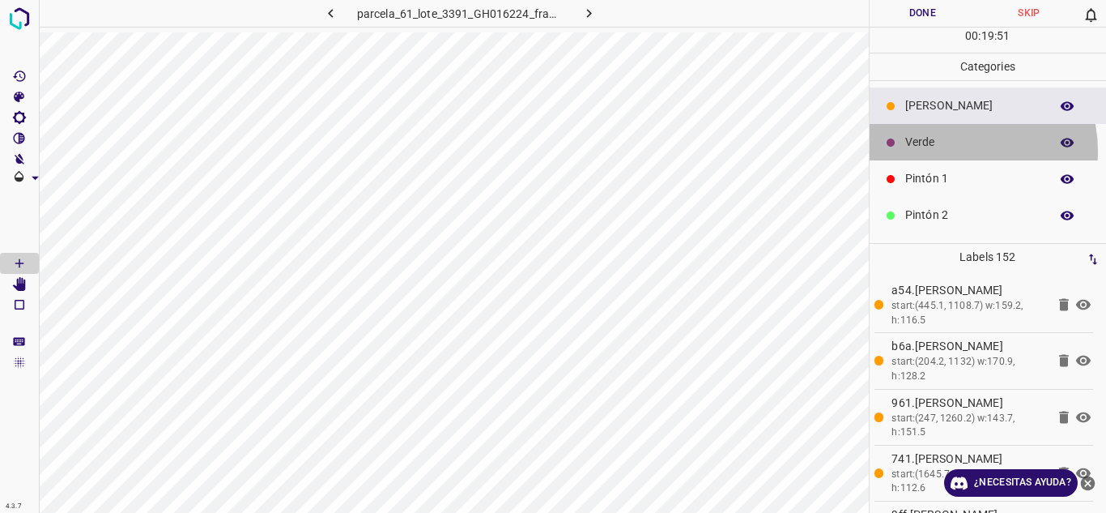
click at [949, 151] on p "Verde" at bounding box center [973, 142] width 136 height 17
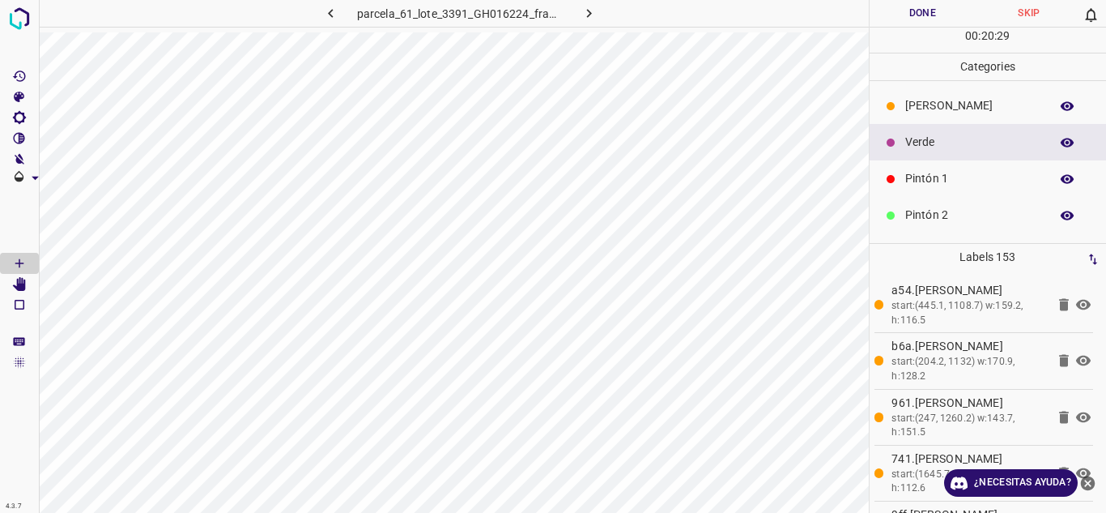
drag, startPoint x: 969, startPoint y: 100, endPoint x: 960, endPoint y: 105, distance: 10.9
click at [968, 100] on p "[PERSON_NAME]" at bounding box center [973, 105] width 136 height 17
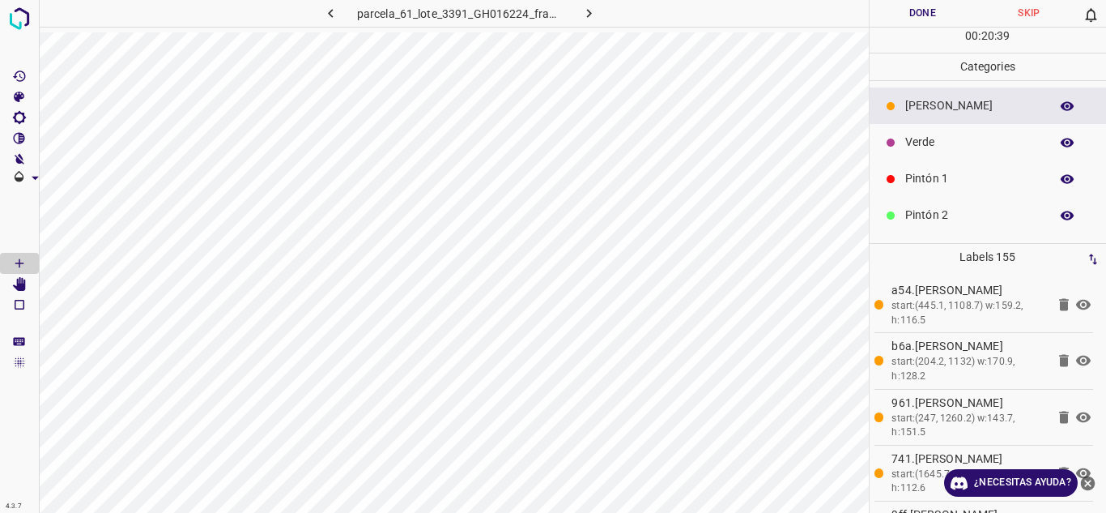
click at [921, 141] on p "Verde" at bounding box center [973, 142] width 136 height 17
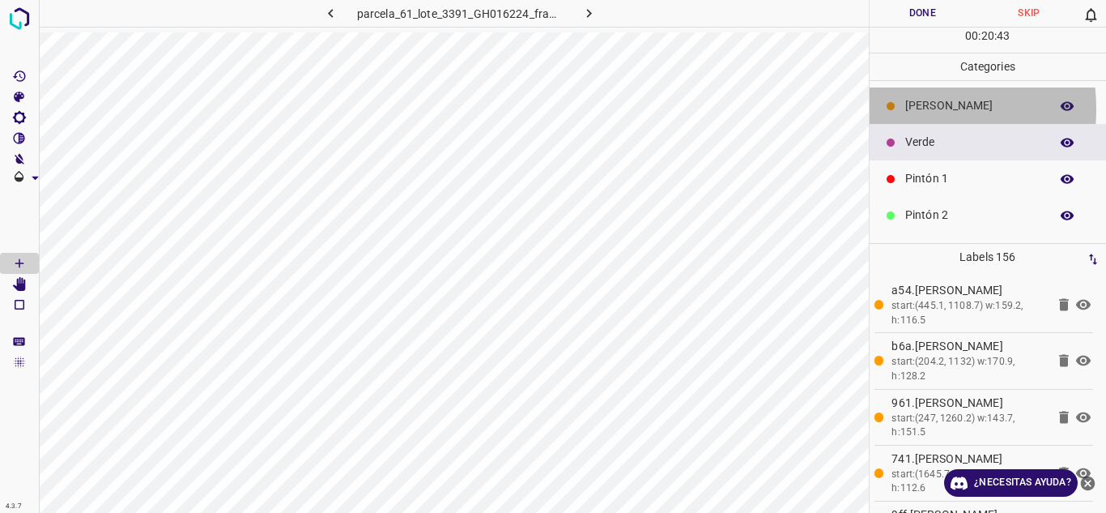
drag, startPoint x: 890, startPoint y: 109, endPoint x: 874, endPoint y: 129, distance: 25.4
click at [874, 129] on ul "[PERSON_NAME] Verde Pintón 1 Pintón 2 Pintón 3 [PERSON_NAME] Azul" at bounding box center [988, 233] width 237 height 304
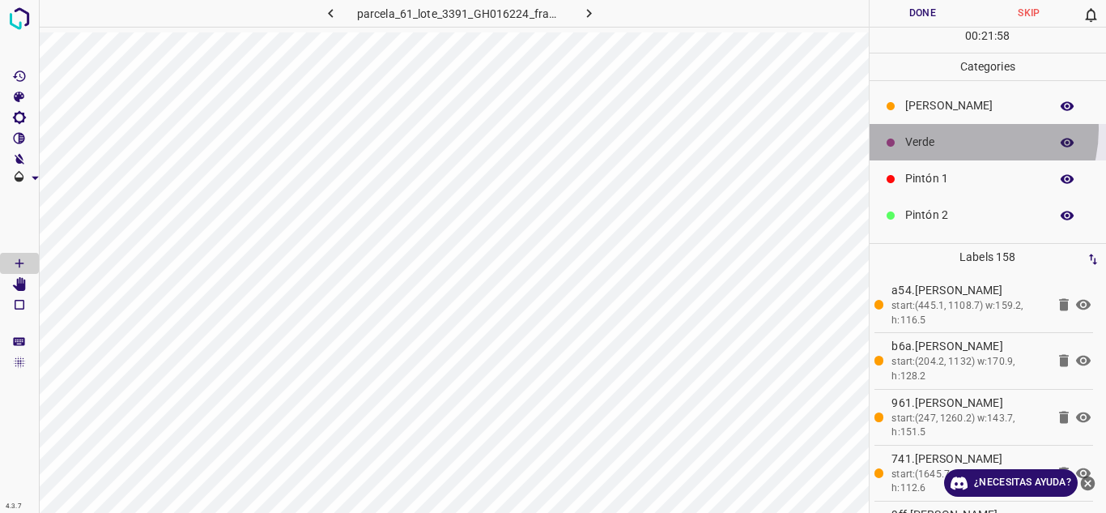
click at [955, 129] on div "Verde" at bounding box center [988, 142] width 237 height 36
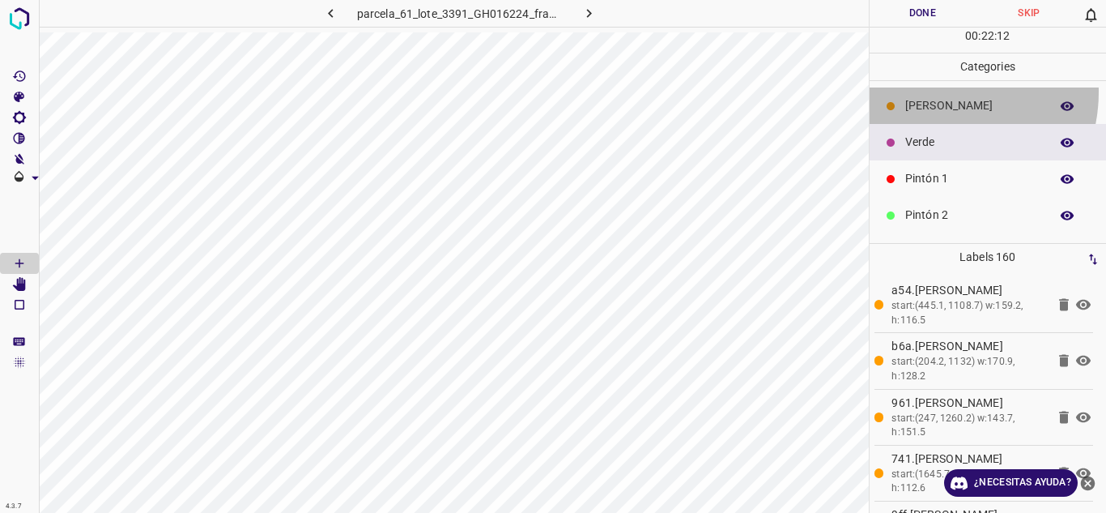
click at [934, 91] on div "[PERSON_NAME]" at bounding box center [988, 105] width 237 height 36
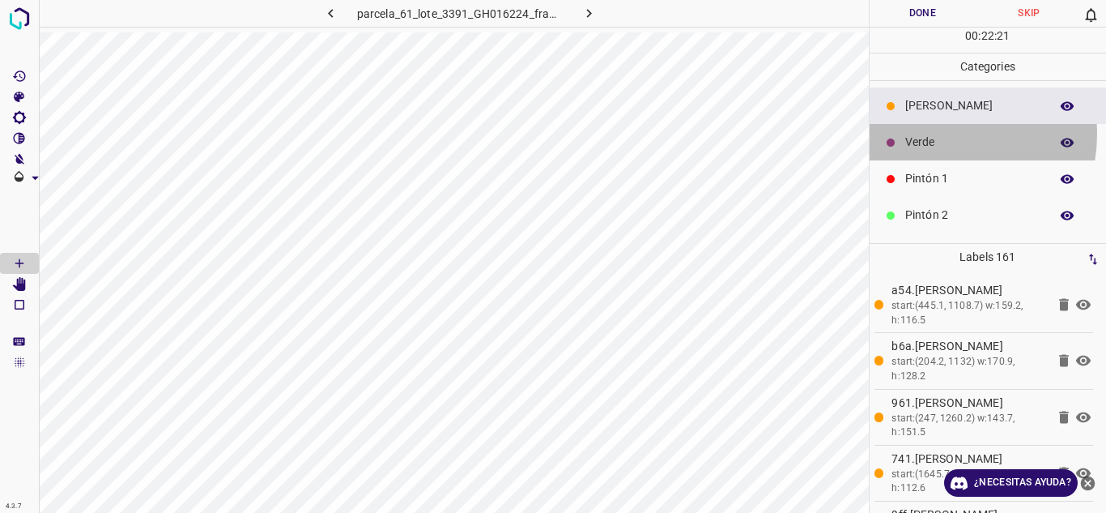
click at [931, 134] on p "Verde" at bounding box center [973, 142] width 136 height 17
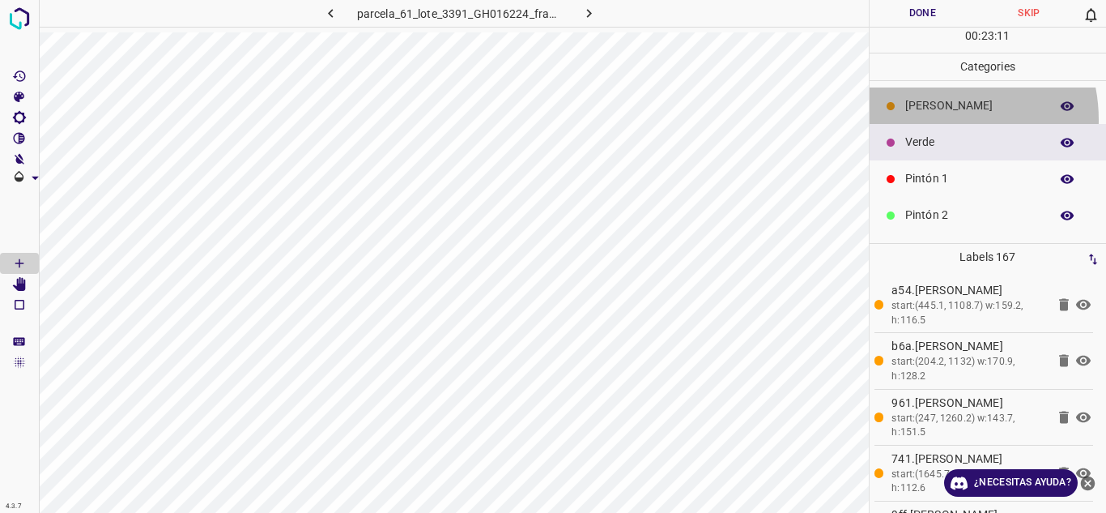
drag, startPoint x: 926, startPoint y: 120, endPoint x: 894, endPoint y: 134, distance: 35.2
click at [908, 127] on ul "[PERSON_NAME] Verde Pintón 1 Pintón 2 Pintón 3 [PERSON_NAME] Azul" at bounding box center [988, 233] width 237 height 304
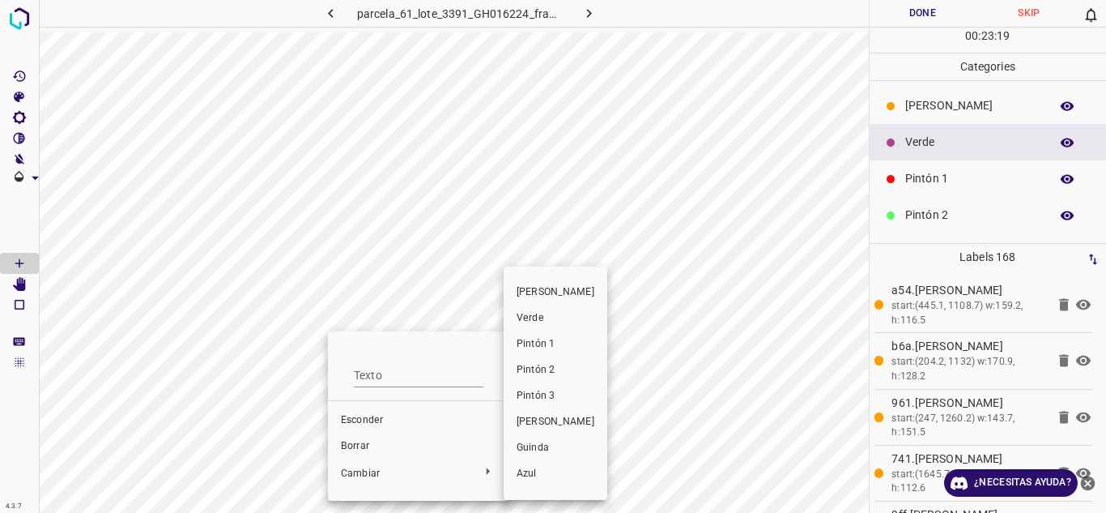
click at [359, 479] on div at bounding box center [553, 256] width 1106 height 513
click at [533, 290] on font "[PERSON_NAME]" at bounding box center [556, 291] width 78 height 11
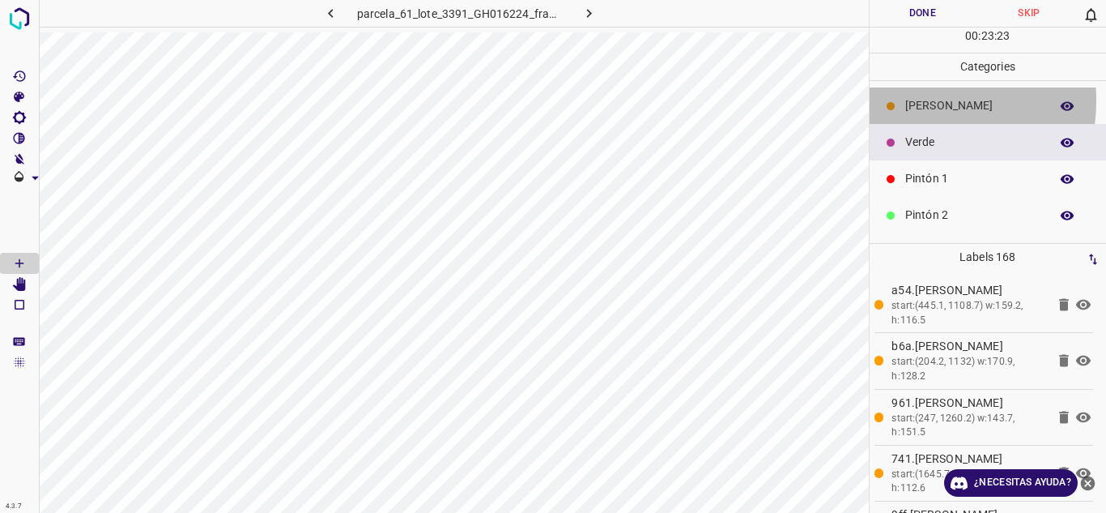
click at [912, 100] on p "[PERSON_NAME]" at bounding box center [973, 105] width 136 height 17
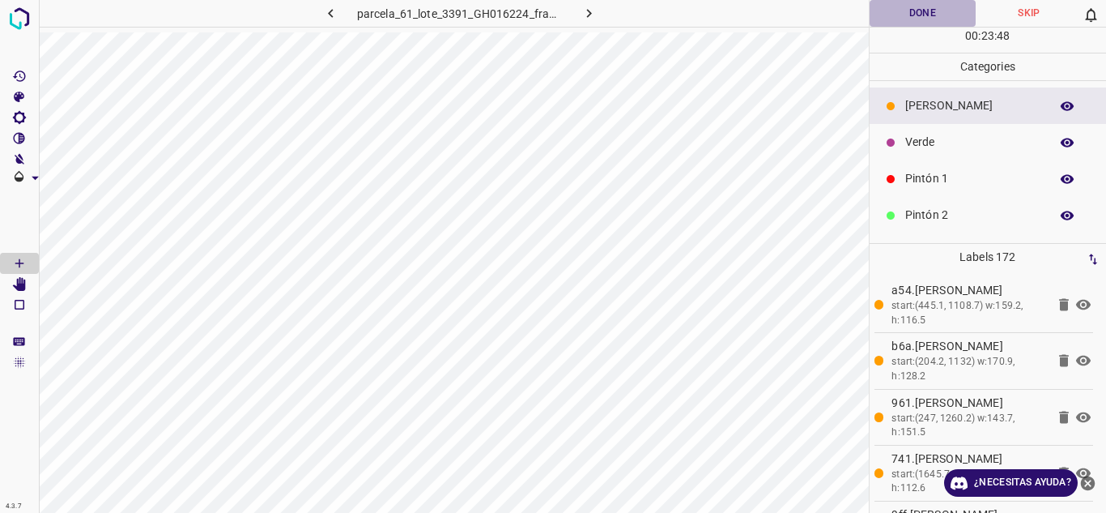
click at [934, 14] on button "Done" at bounding box center [923, 13] width 107 height 27
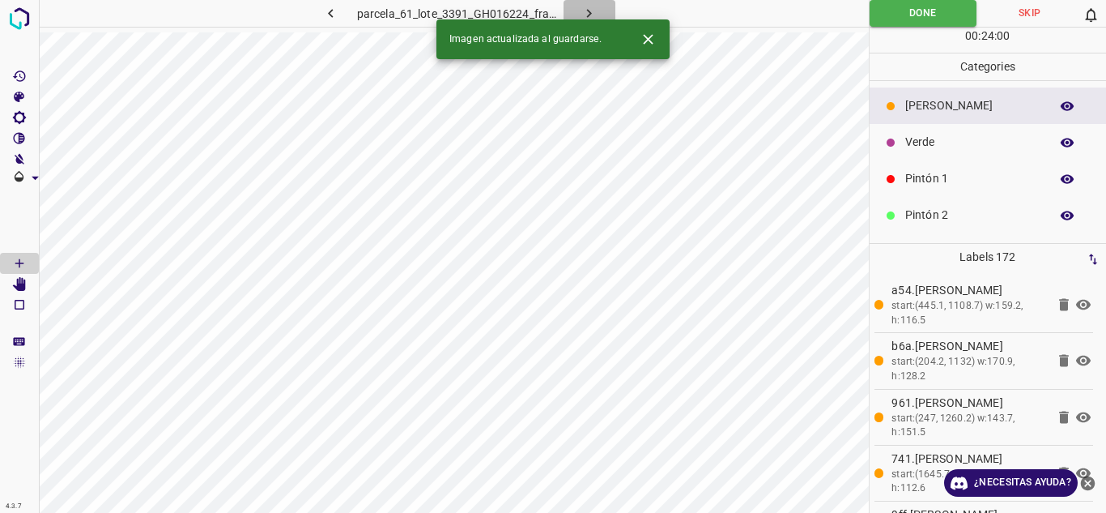
click at [587, 12] on icon "button" at bounding box center [589, 13] width 17 height 17
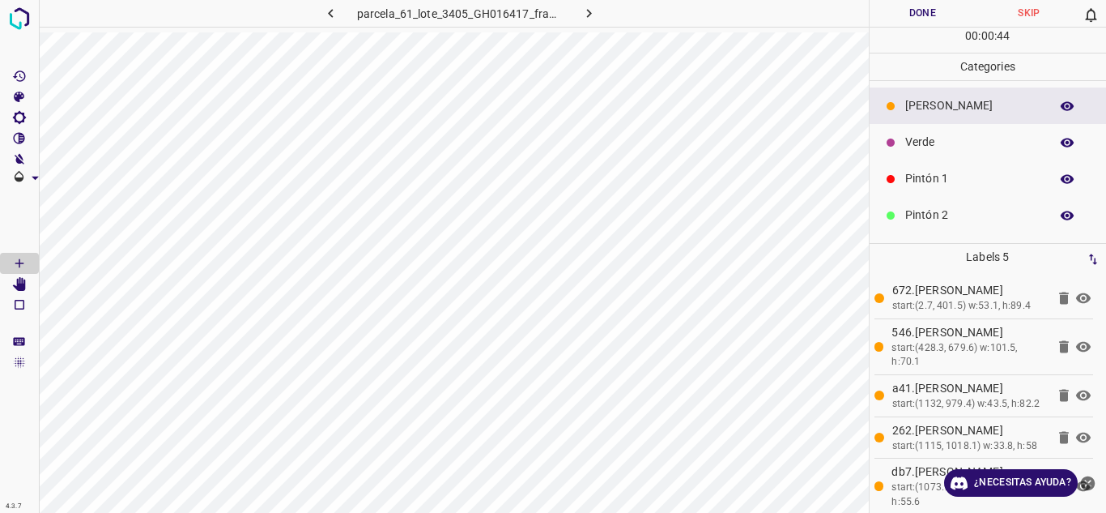
click at [888, 104] on icon at bounding box center [891, 106] width 8 height 8
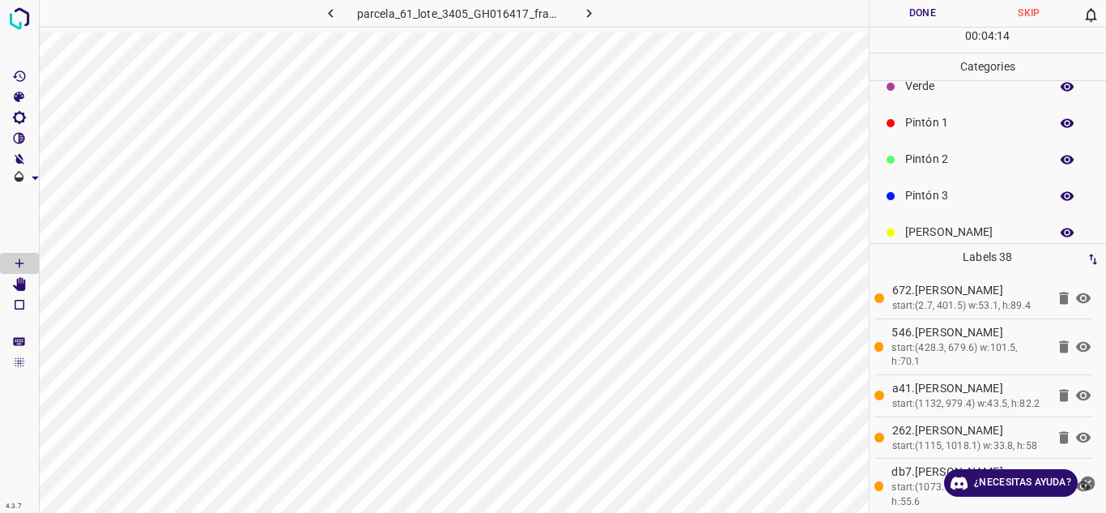
scroll to position [143, 0]
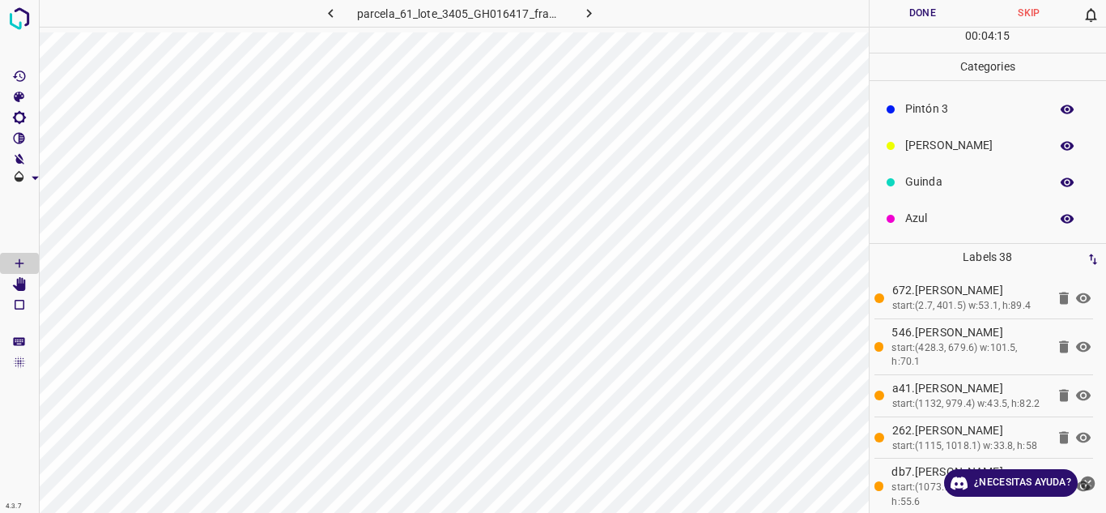
drag, startPoint x: 918, startPoint y: 177, endPoint x: 880, endPoint y: 201, distance: 44.7
click at [916, 179] on p "Guinda" at bounding box center [973, 181] width 136 height 17
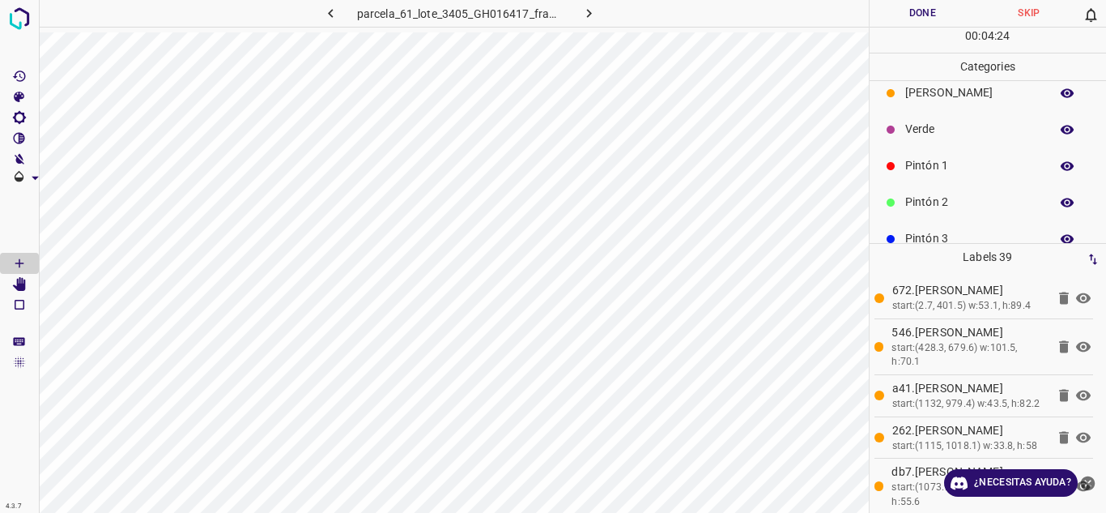
scroll to position [0, 0]
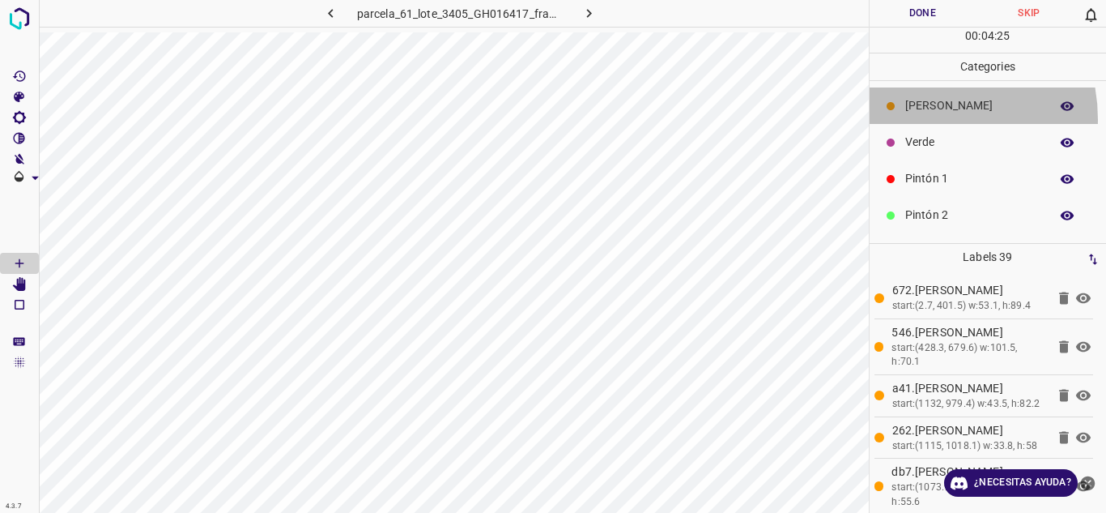
click at [913, 119] on div "[PERSON_NAME]" at bounding box center [988, 105] width 237 height 36
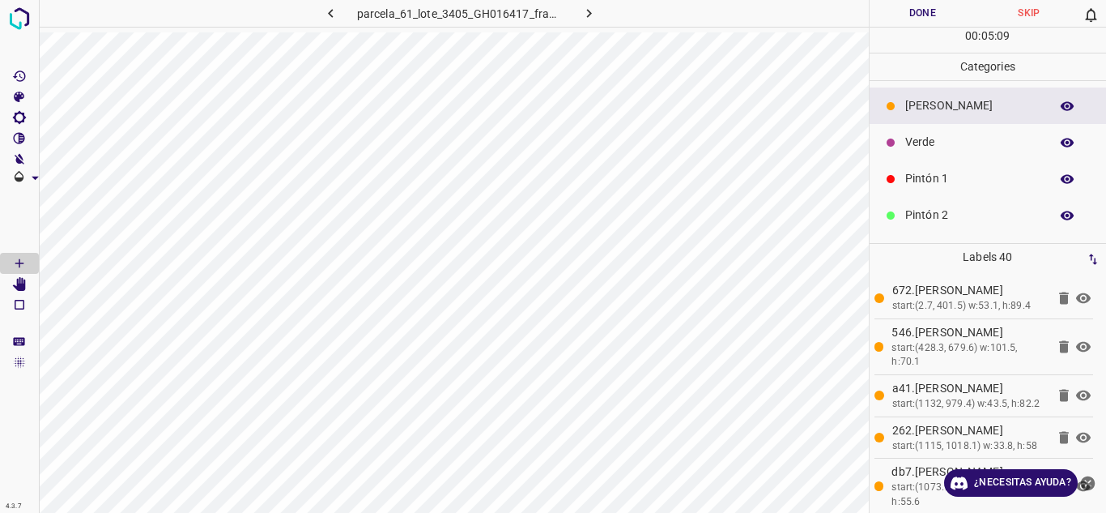
click at [971, 172] on p "Pintón 1" at bounding box center [973, 178] width 136 height 17
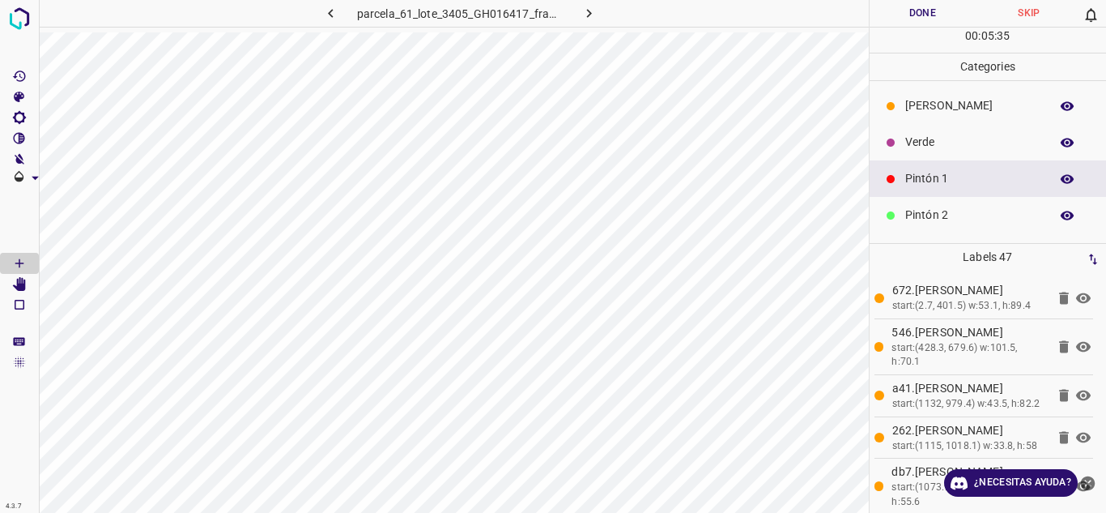
click at [908, 139] on p "Verde" at bounding box center [973, 142] width 136 height 17
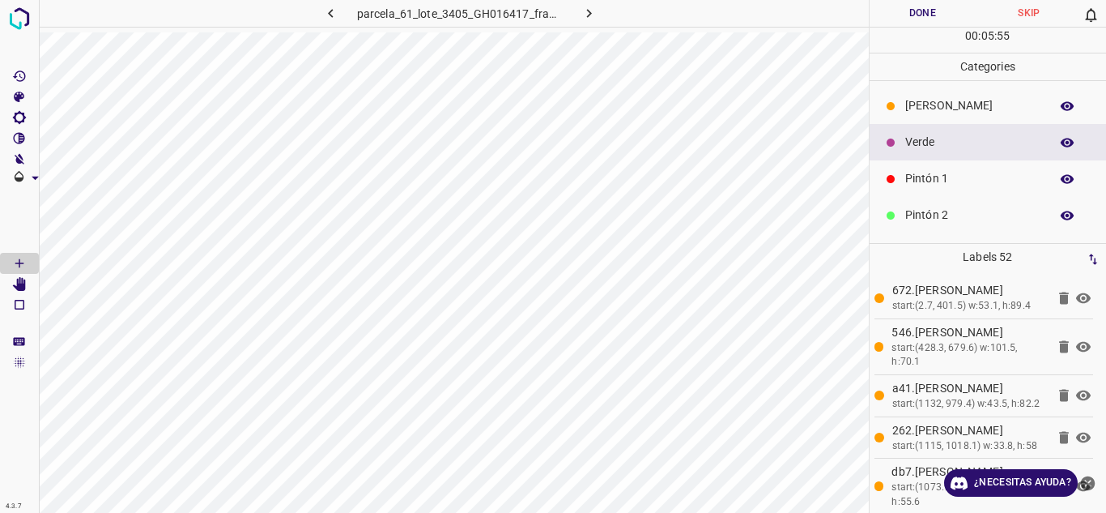
drag, startPoint x: 905, startPoint y: 94, endPoint x: 891, endPoint y: 115, distance: 25.2
click at [891, 115] on div "[PERSON_NAME]" at bounding box center [988, 105] width 237 height 36
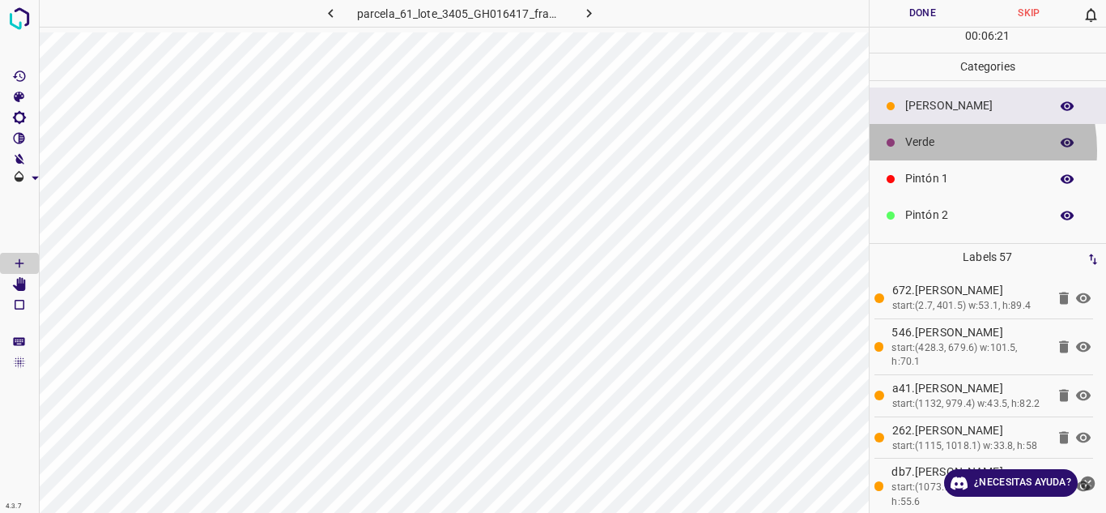
drag, startPoint x: 932, startPoint y: 150, endPoint x: 879, endPoint y: 235, distance: 100.0
click at [914, 182] on ul "[PERSON_NAME] Verde Pintón 1 Pintón 2 Pintón 3 [PERSON_NAME] Azul" at bounding box center [988, 233] width 237 height 304
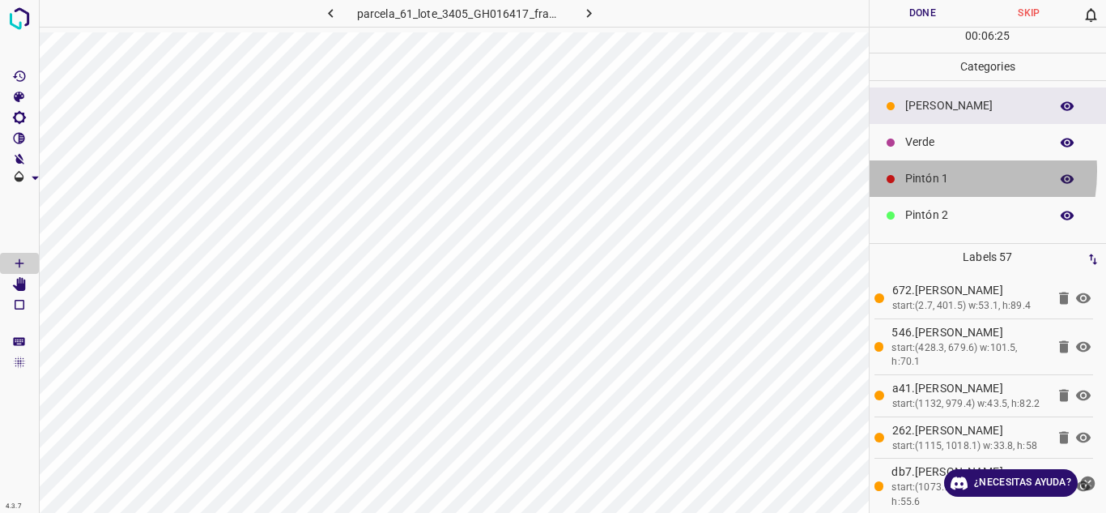
drag, startPoint x: 923, startPoint y: 171, endPoint x: 870, endPoint y: 221, distance: 72.7
click at [918, 177] on p "Pintón 1" at bounding box center [973, 178] width 136 height 17
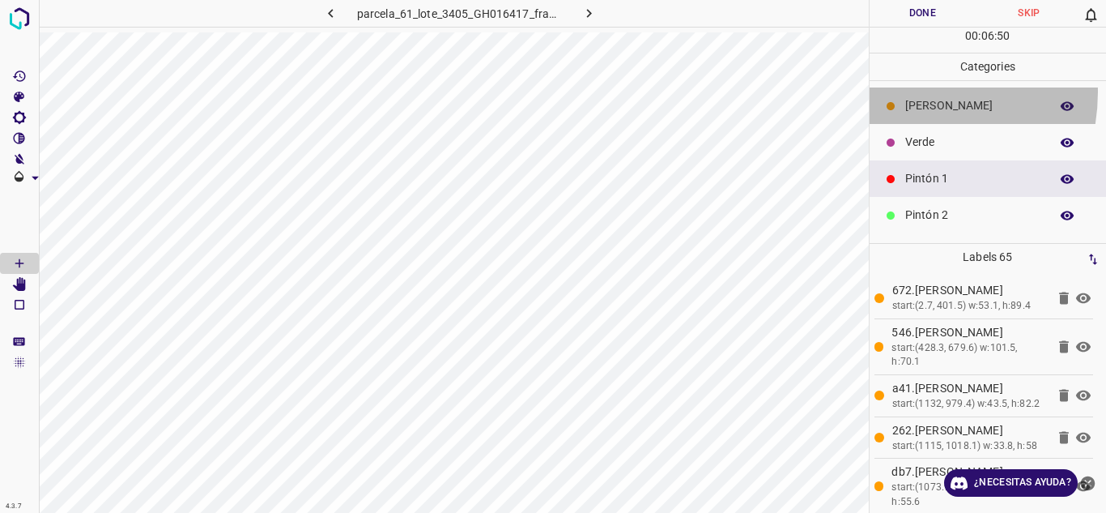
click at [896, 91] on div "[PERSON_NAME]" at bounding box center [988, 105] width 237 height 36
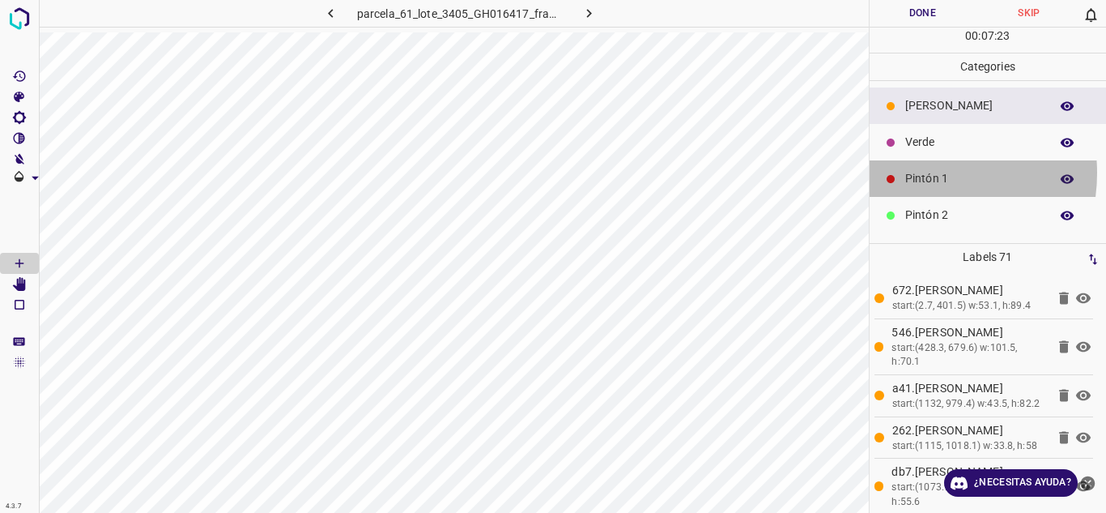
drag, startPoint x: 917, startPoint y: 172, endPoint x: 873, endPoint y: 201, distance: 52.1
click at [873, 201] on ul "[PERSON_NAME] Verde Pintón 1 Pintón 2 Pintón 3 [PERSON_NAME] Azul" at bounding box center [988, 233] width 237 height 304
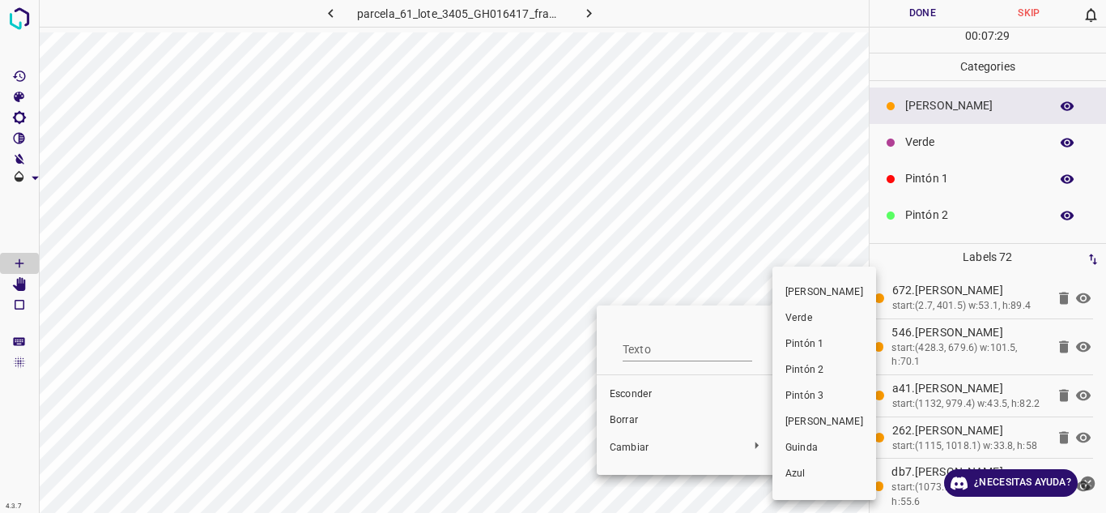
click at [674, 447] on div at bounding box center [553, 256] width 1106 height 513
click at [781, 342] on li "Pintón 1" at bounding box center [824, 344] width 104 height 26
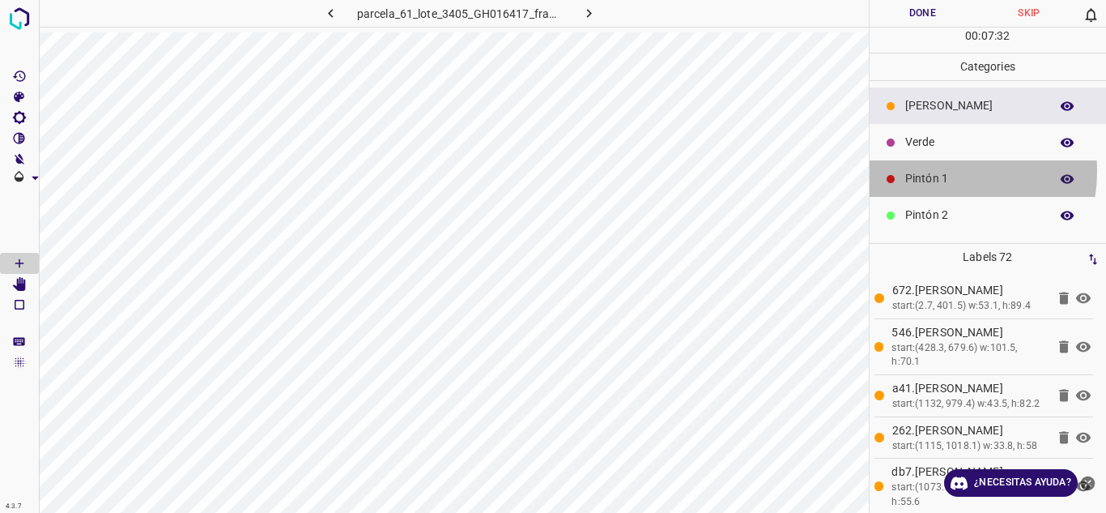
click at [927, 171] on p "Pintón 1" at bounding box center [973, 178] width 136 height 17
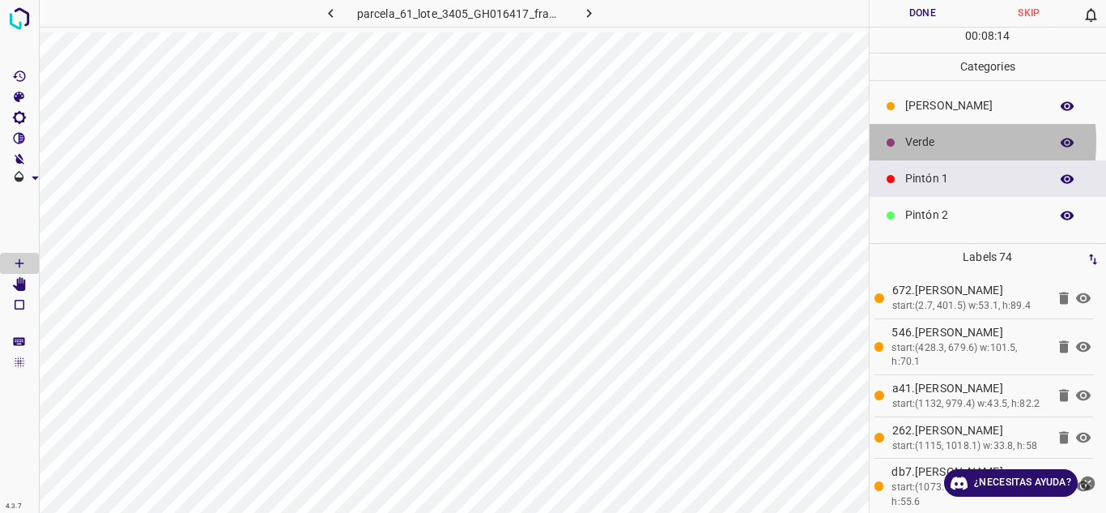
click at [899, 141] on div "Verde" at bounding box center [988, 142] width 237 height 36
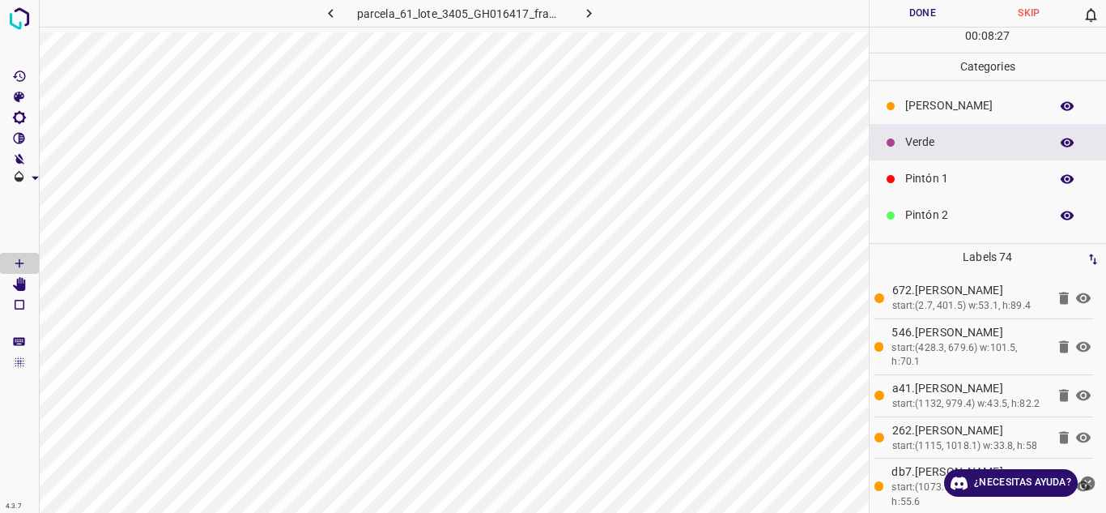
click at [941, 181] on p "Pintón 1" at bounding box center [973, 178] width 136 height 17
